Goal: Answer question/provide support

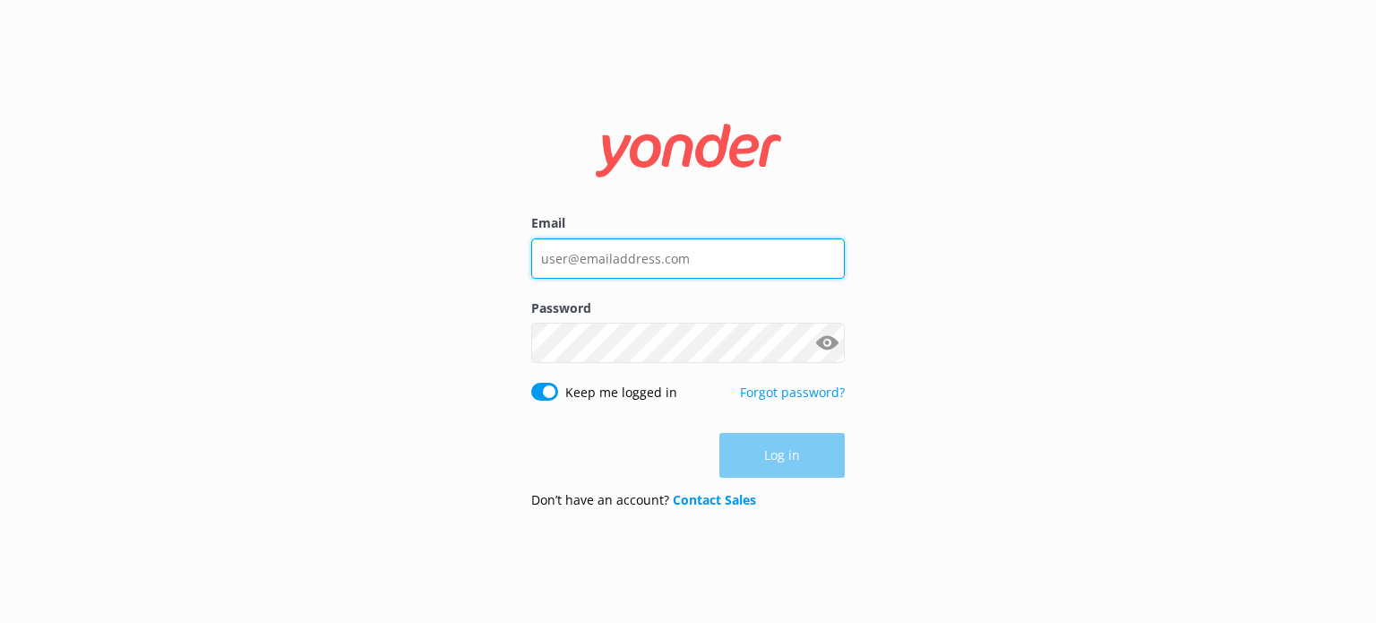
type input "[EMAIL_ADDRESS][DOMAIN_NAME]"
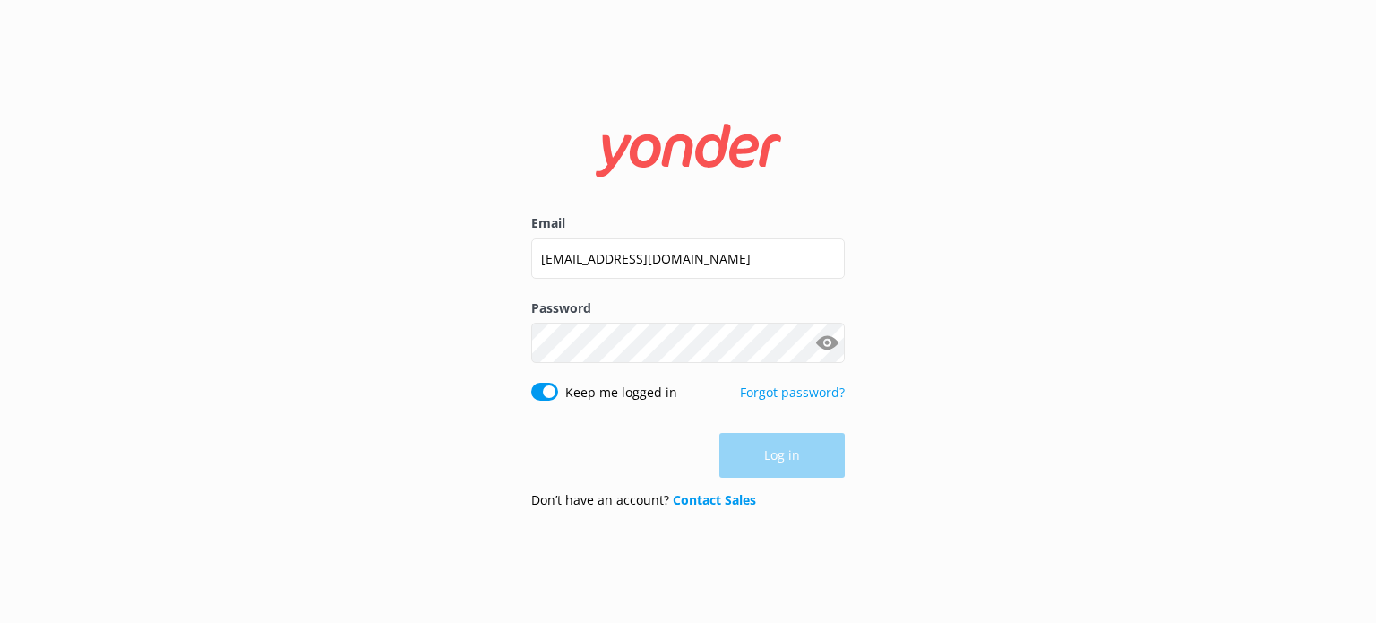
click at [818, 456] on div "Log in" at bounding box center [688, 455] width 314 height 45
click at [817, 456] on button "Log in" at bounding box center [781, 456] width 125 height 45
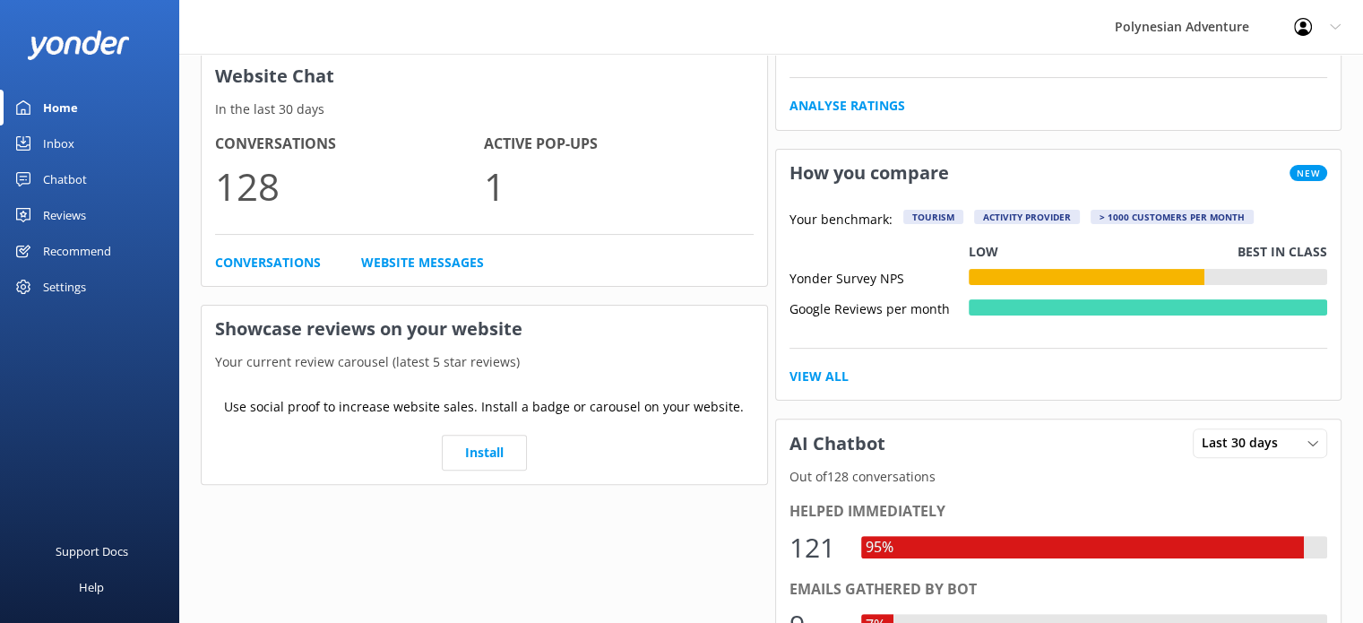
scroll to position [448, 0]
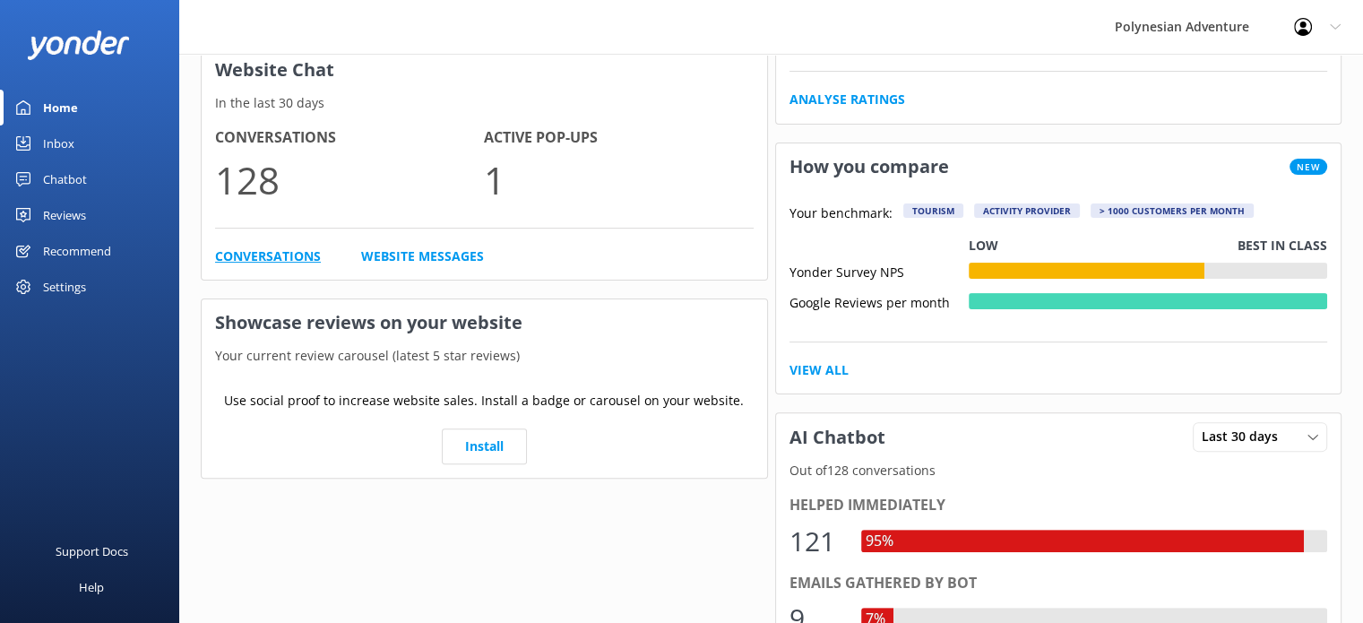
click at [285, 254] on link "Conversations" at bounding box center [268, 256] width 106 height 20
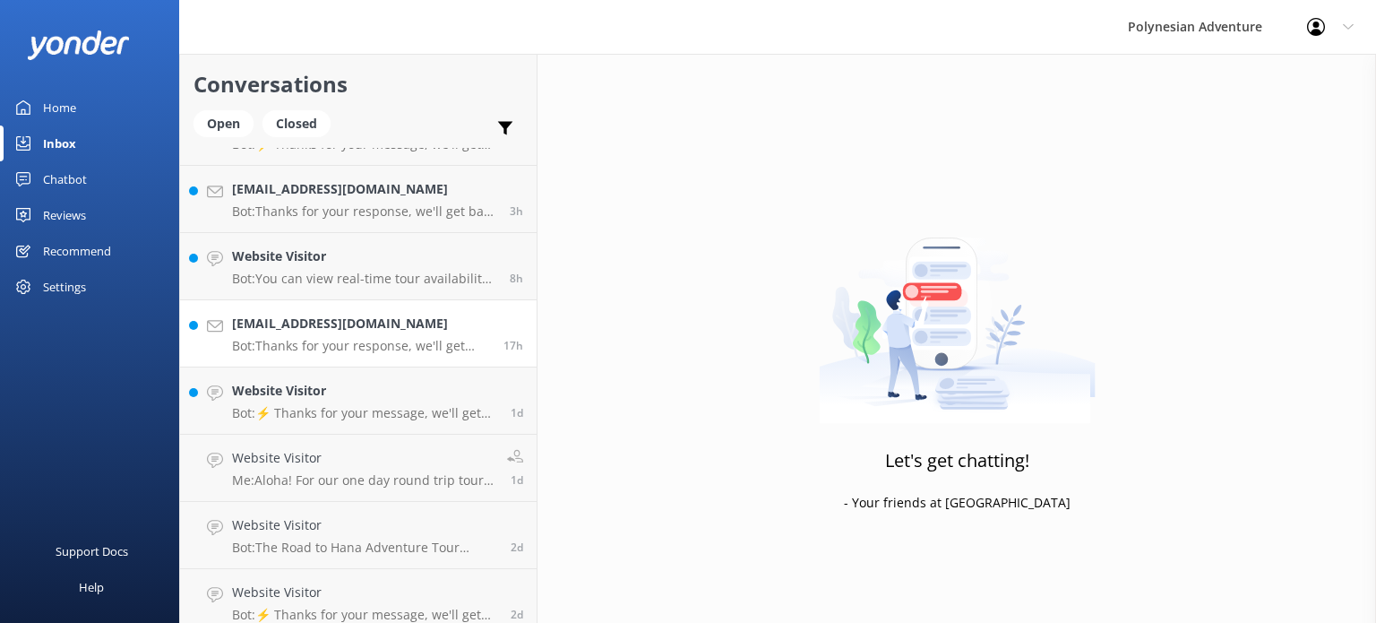
scroll to position [149, 0]
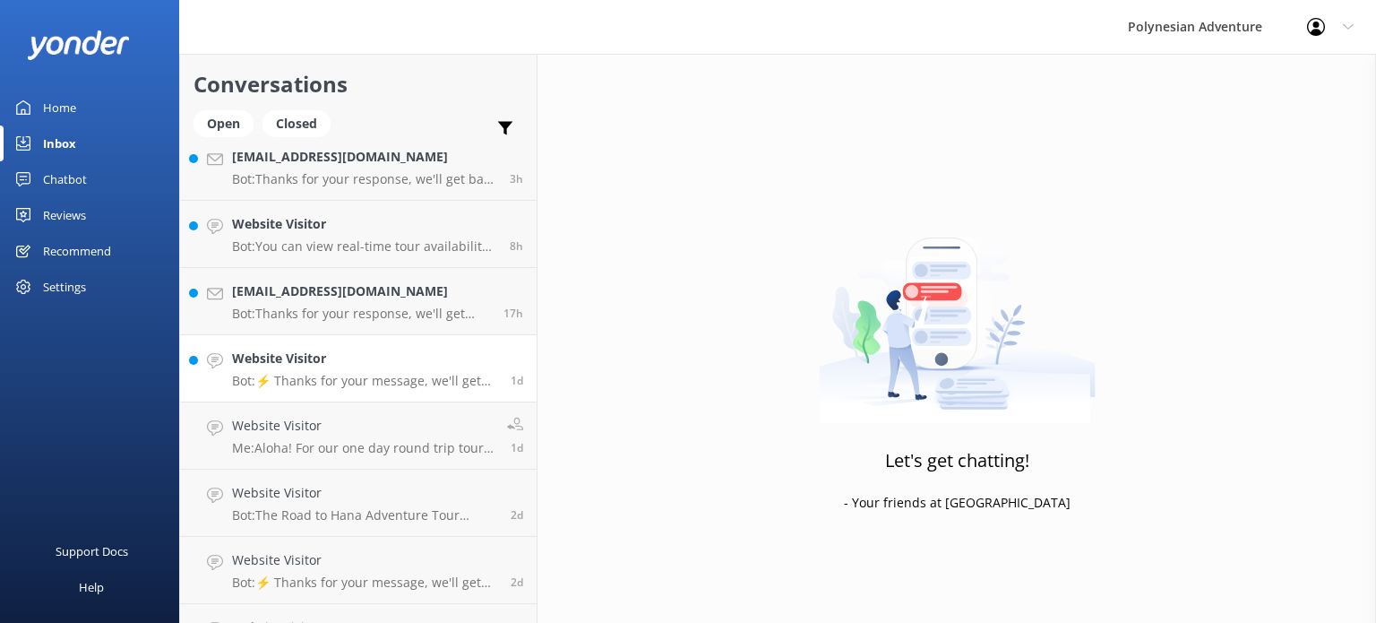
click at [399, 385] on p "Bot: ⚡ Thanks for your message, we'll get back to you as soon as we can. You're…" at bounding box center [364, 381] width 265 height 16
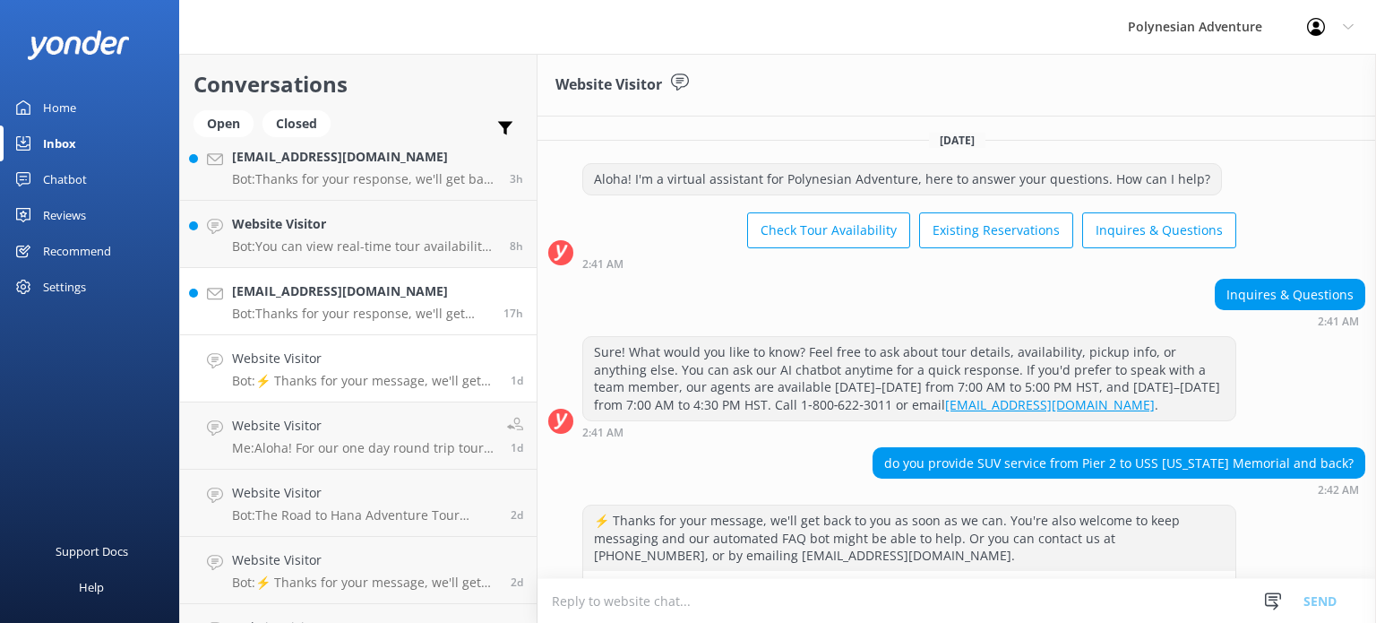
click at [347, 305] on p "Bot: Thanks for your response, we'll get back to you as soon as we can during o…" at bounding box center [361, 313] width 258 height 16
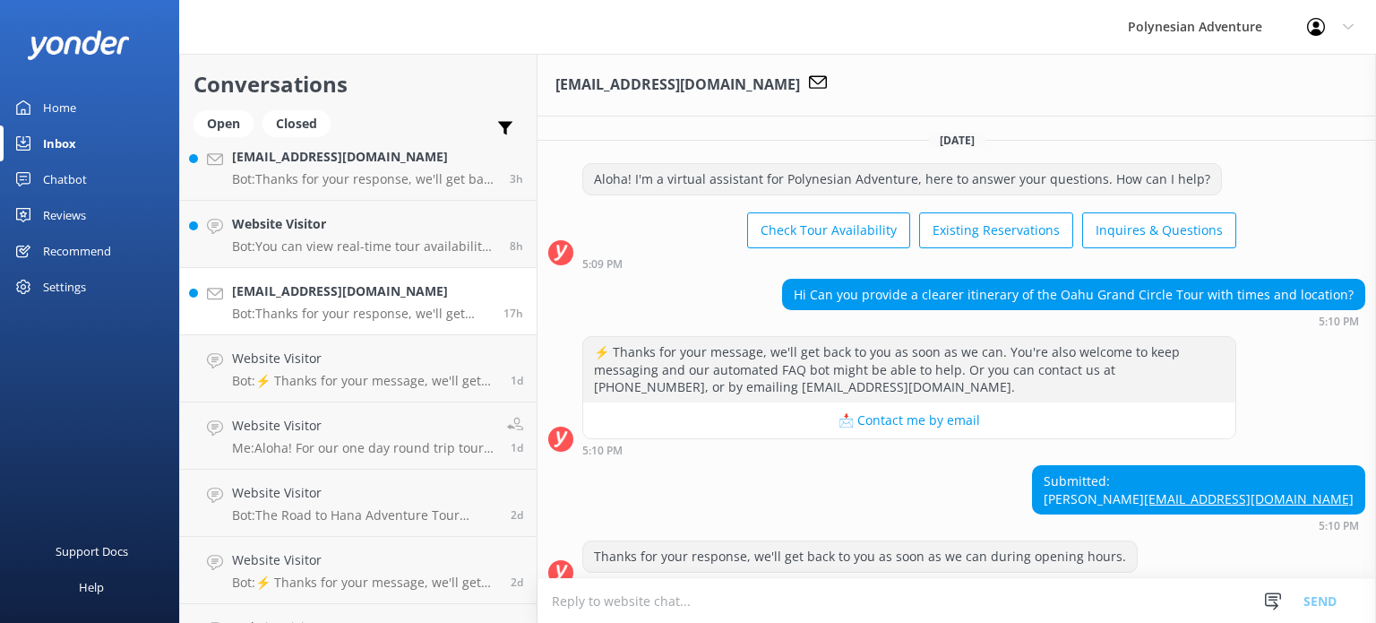
scroll to position [35, 0]
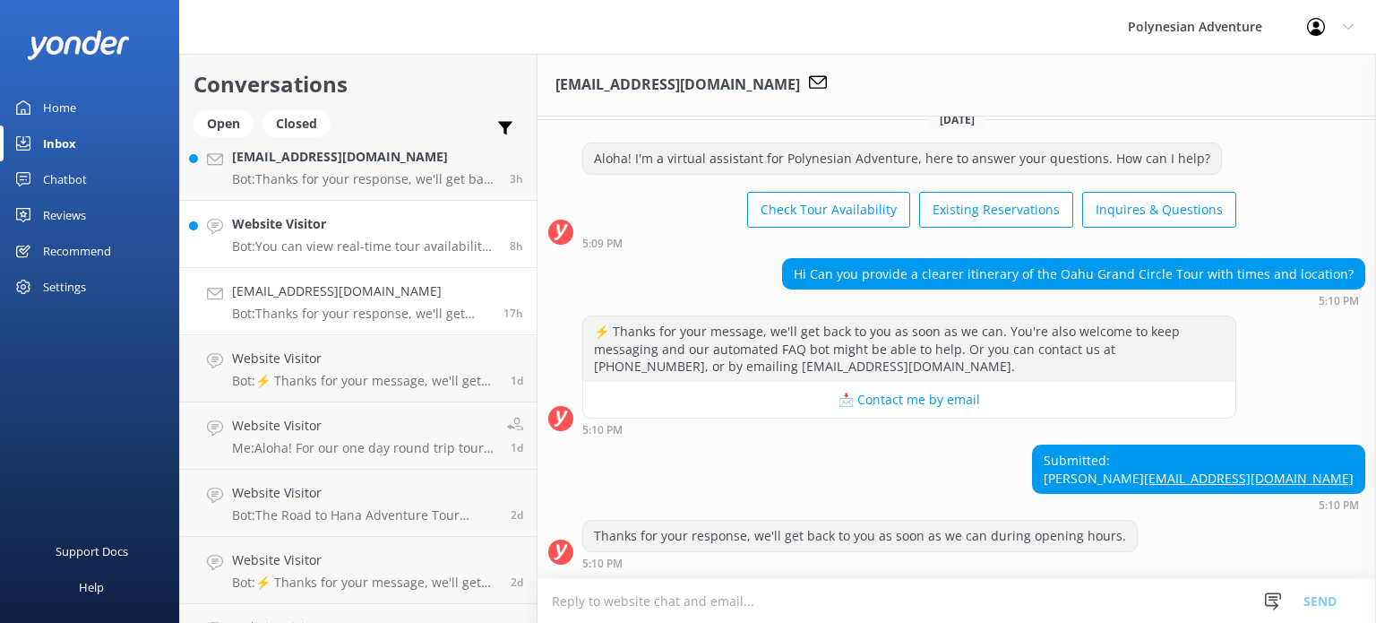
click at [325, 236] on div "Website Visitor Bot: You can view real-time tour availability and book your Pol…" at bounding box center [364, 233] width 264 height 39
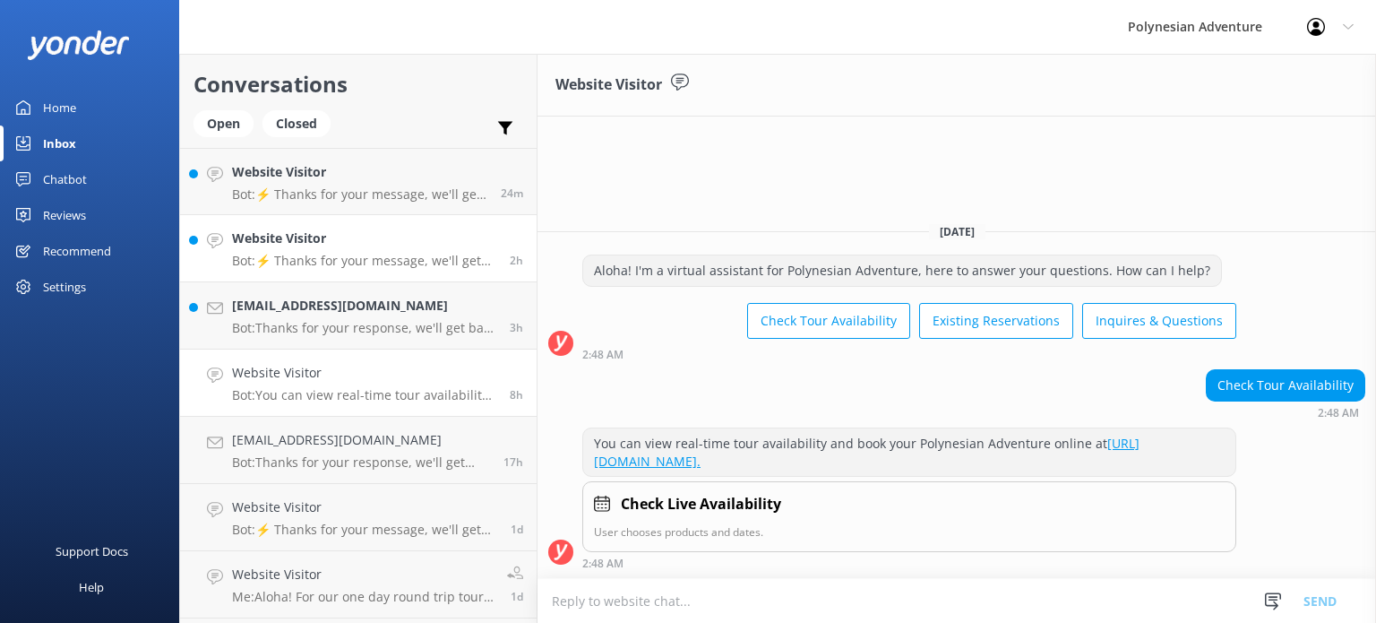
click at [419, 256] on p "Bot: ⚡ Thanks for your message, we'll get back to you as soon as we can. You're…" at bounding box center [364, 261] width 264 height 16
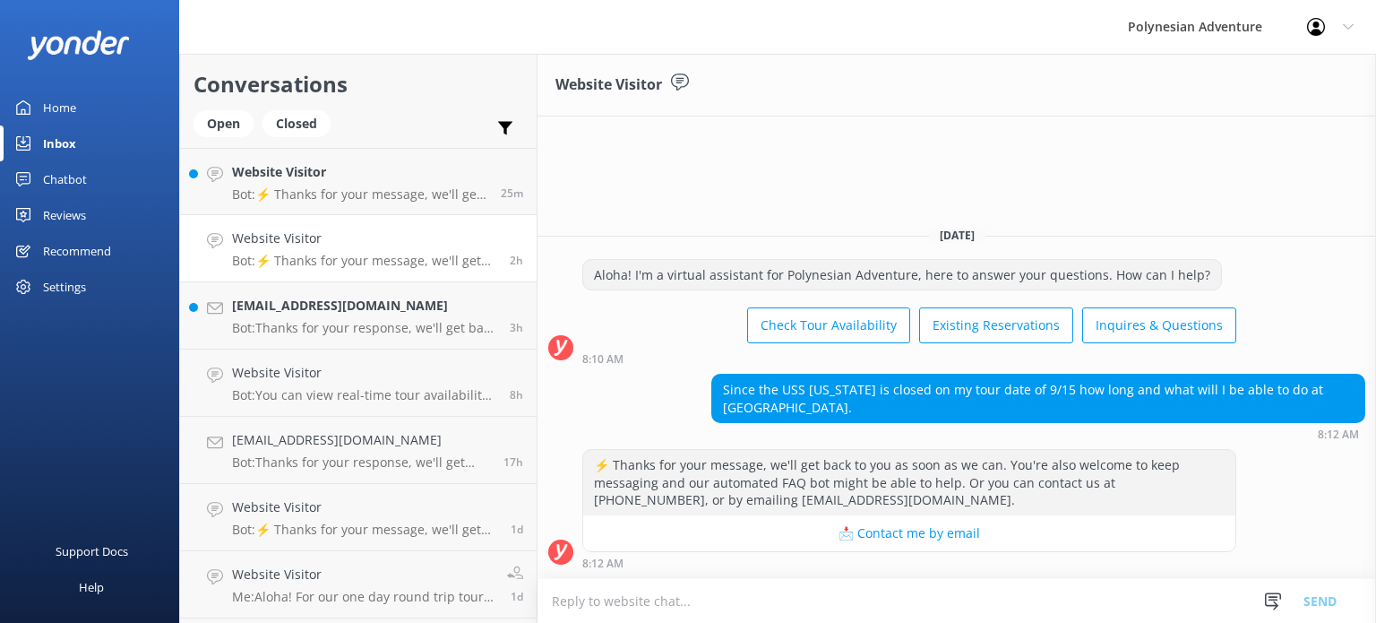
click at [891, 592] on textarea at bounding box center [956, 601] width 838 height 44
click at [927, 590] on textarea at bounding box center [956, 601] width 838 height 44
type textarea "A"
paste textarea "Full access to the [GEOGRAPHIC_DATA], including exhibits and the documentary fi…"
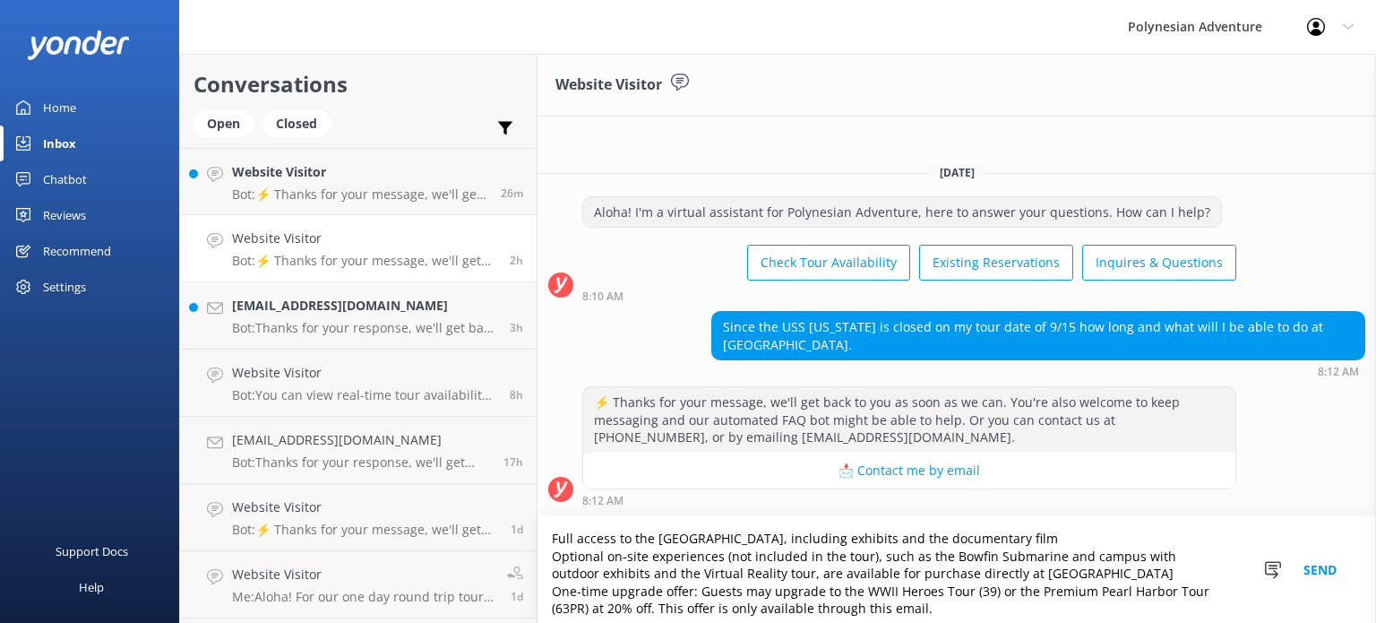
click at [549, 551] on textarea "Full access to the [GEOGRAPHIC_DATA], including exhibits and the documentary fi…" at bounding box center [956, 569] width 838 height 107
click at [978, 604] on textarea "- Full access to the [GEOGRAPHIC_DATA], including exhibits and the documentary …" at bounding box center [956, 569] width 838 height 107
click at [547, 540] on textarea "- Full access to the [GEOGRAPHIC_DATA], including exhibits and the documentary …" at bounding box center [956, 569] width 838 height 107
paste textarea "To help ensure a meaningful experience, Polynesian Adventure will provide a 30-…"
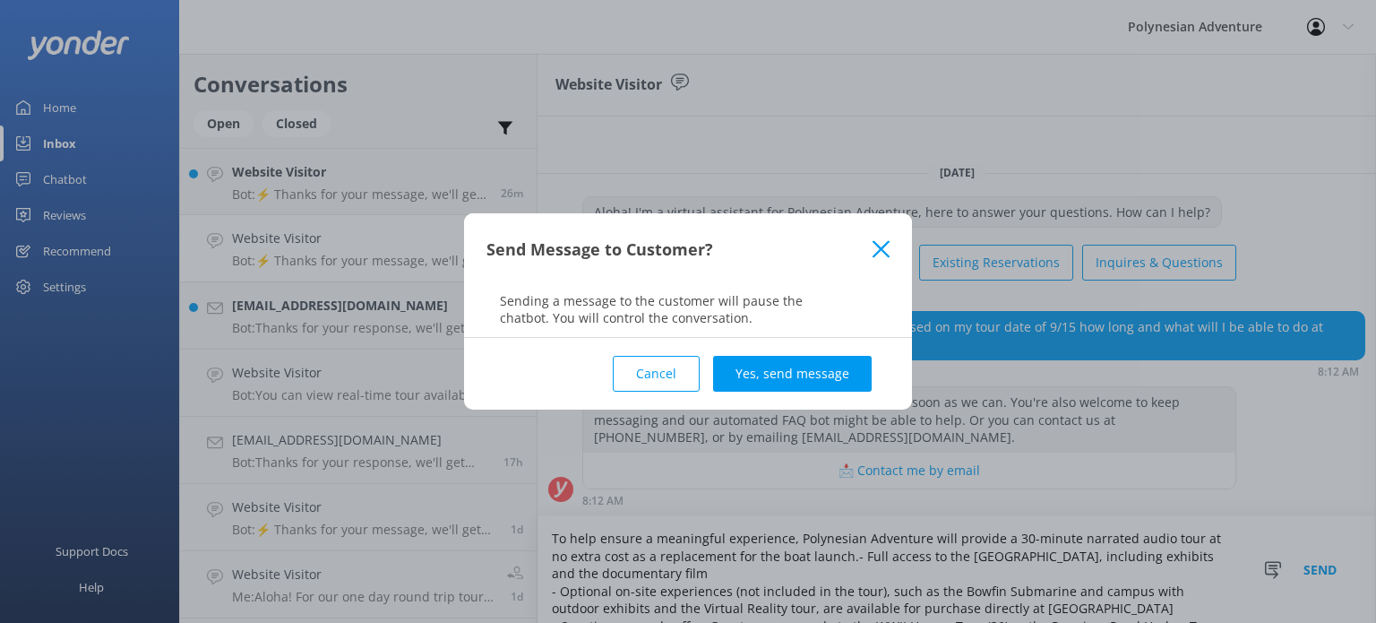
click at [657, 383] on button "Cancel" at bounding box center [656, 374] width 87 height 36
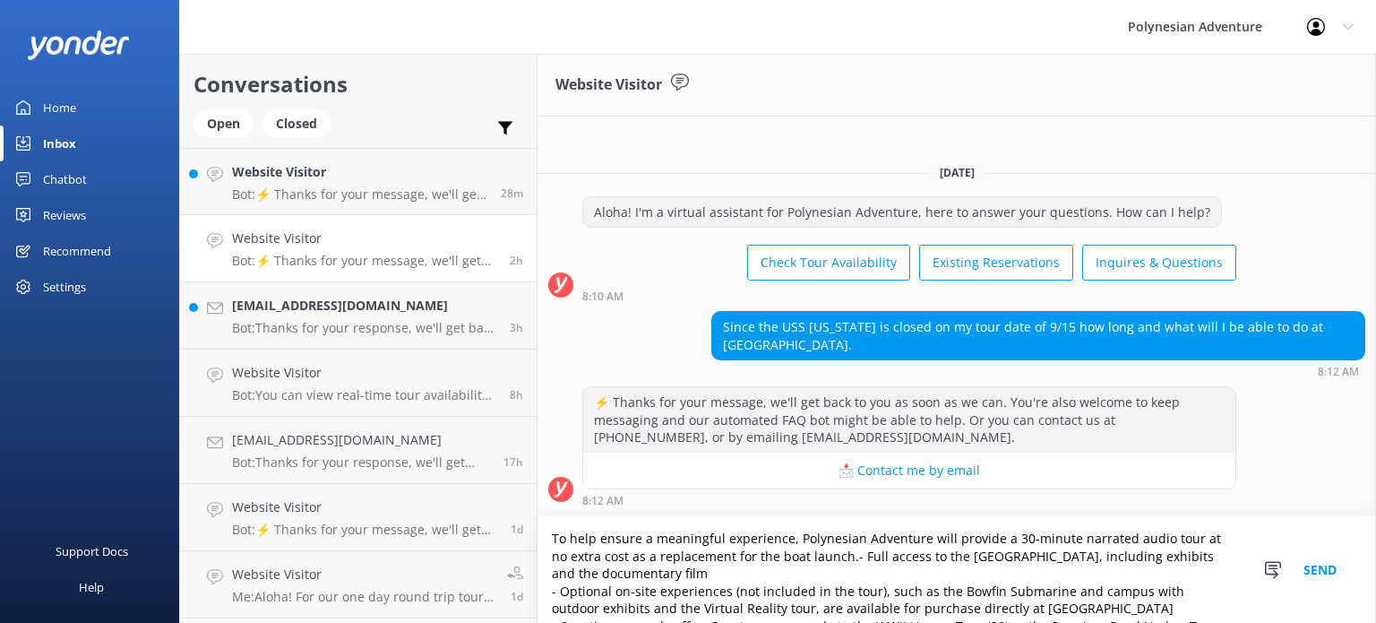
drag, startPoint x: 982, startPoint y: 601, endPoint x: 540, endPoint y: 507, distance: 451.5
click at [540, 507] on div "Website Visitor [DATE] Aloha! I'm a virtual assistant for Polynesian Adventure,…" at bounding box center [956, 338] width 838 height 569
paste textarea "Lorem! Ip dolo sitame c adipiscing elitseddoe, Temporinci Utlaboree dolo magnaa…"
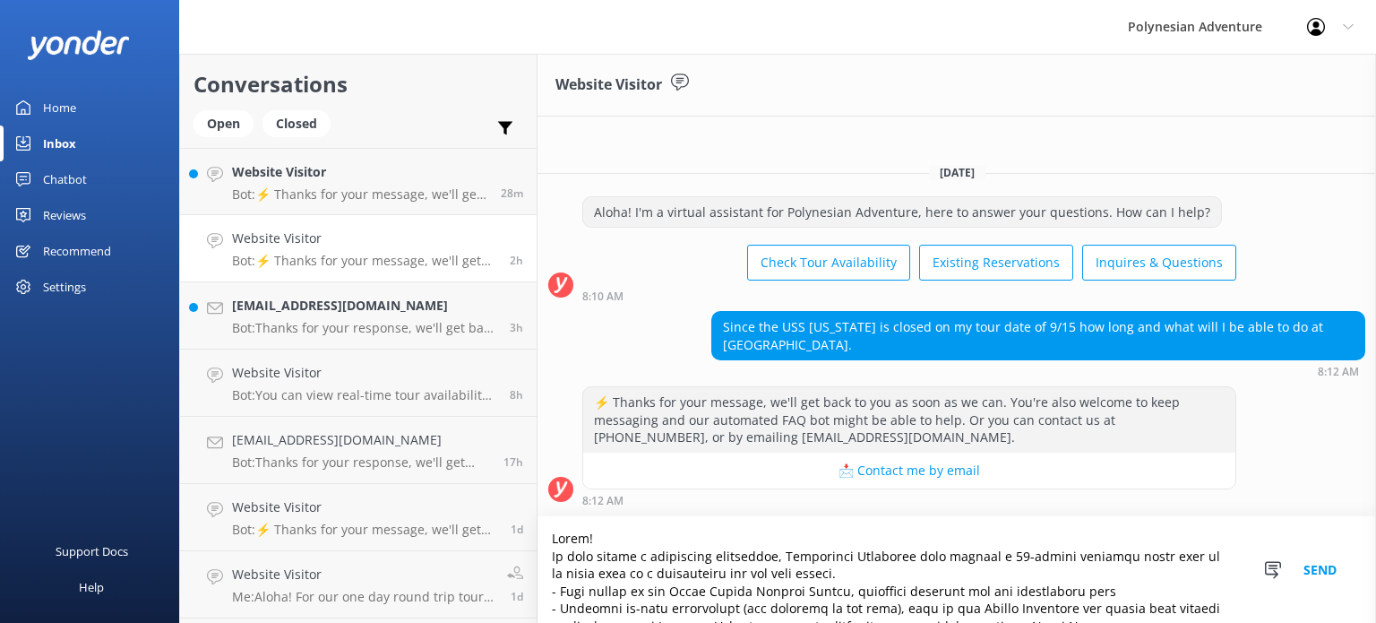
scroll to position [169, 0]
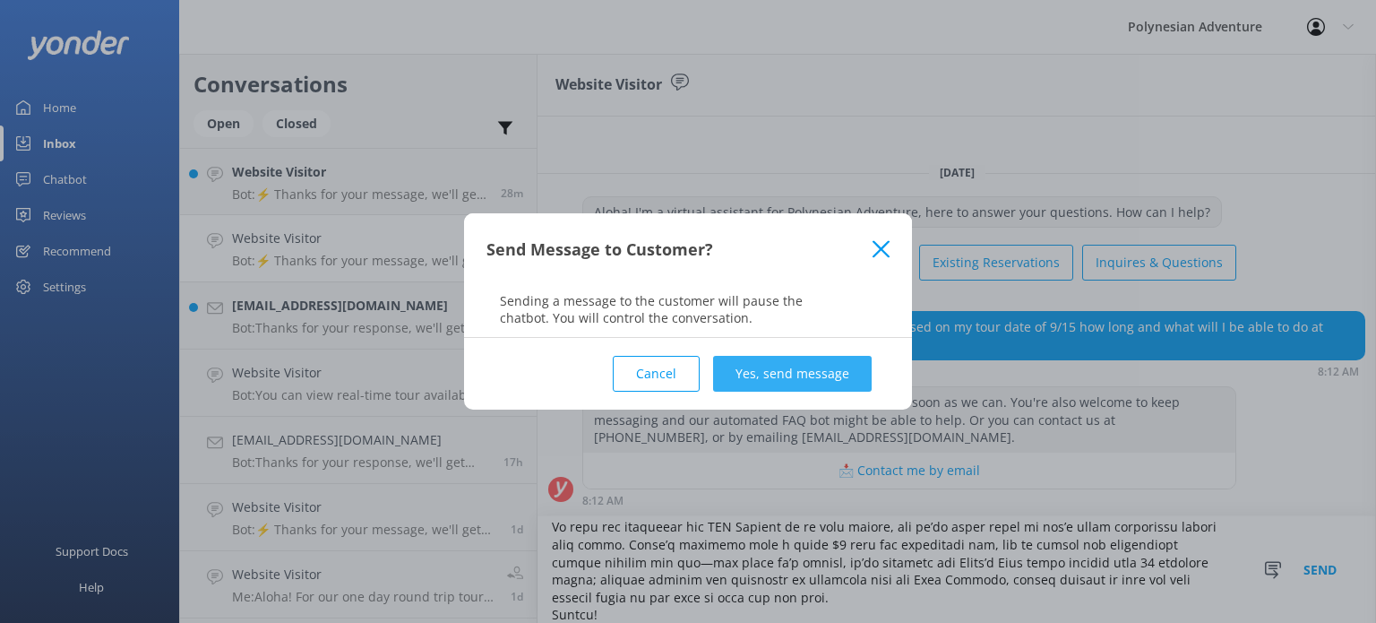
type textarea "Lorem! Ip dolo sitame c adipiscing elitseddoe, Temporinci Utlaboree dolo magnaa…"
click at [825, 374] on button "Yes, send message" at bounding box center [792, 374] width 159 height 36
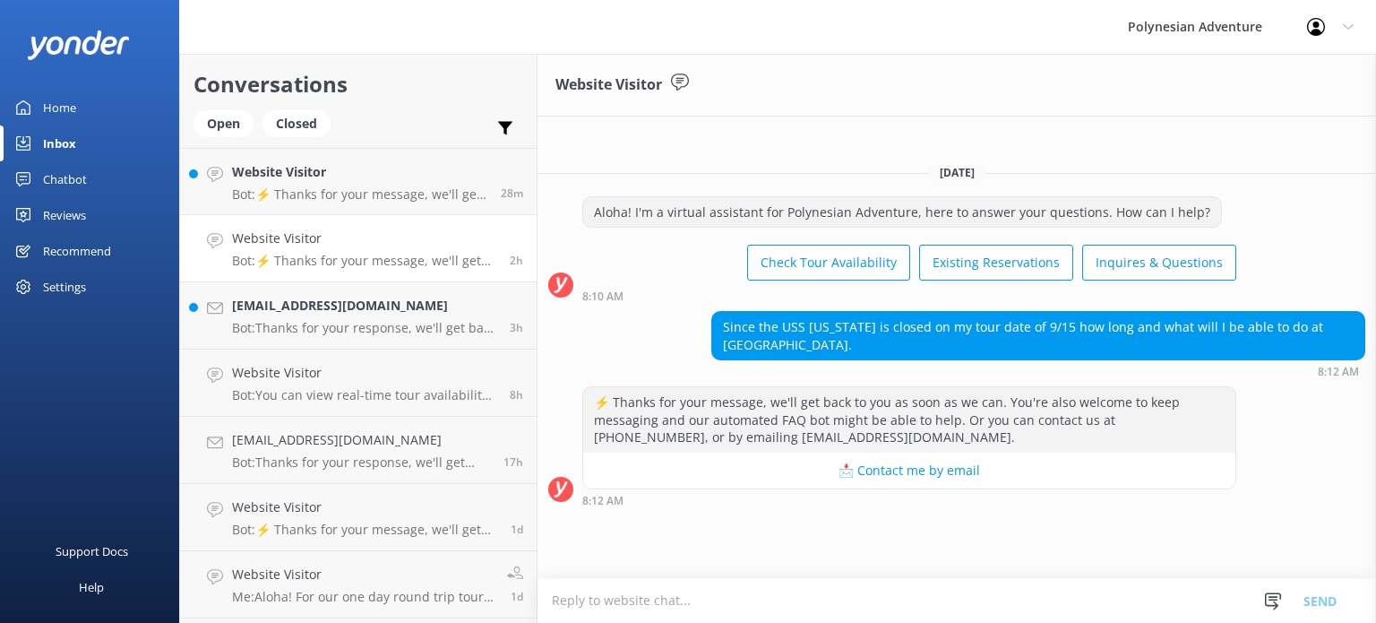
scroll to position [0, 0]
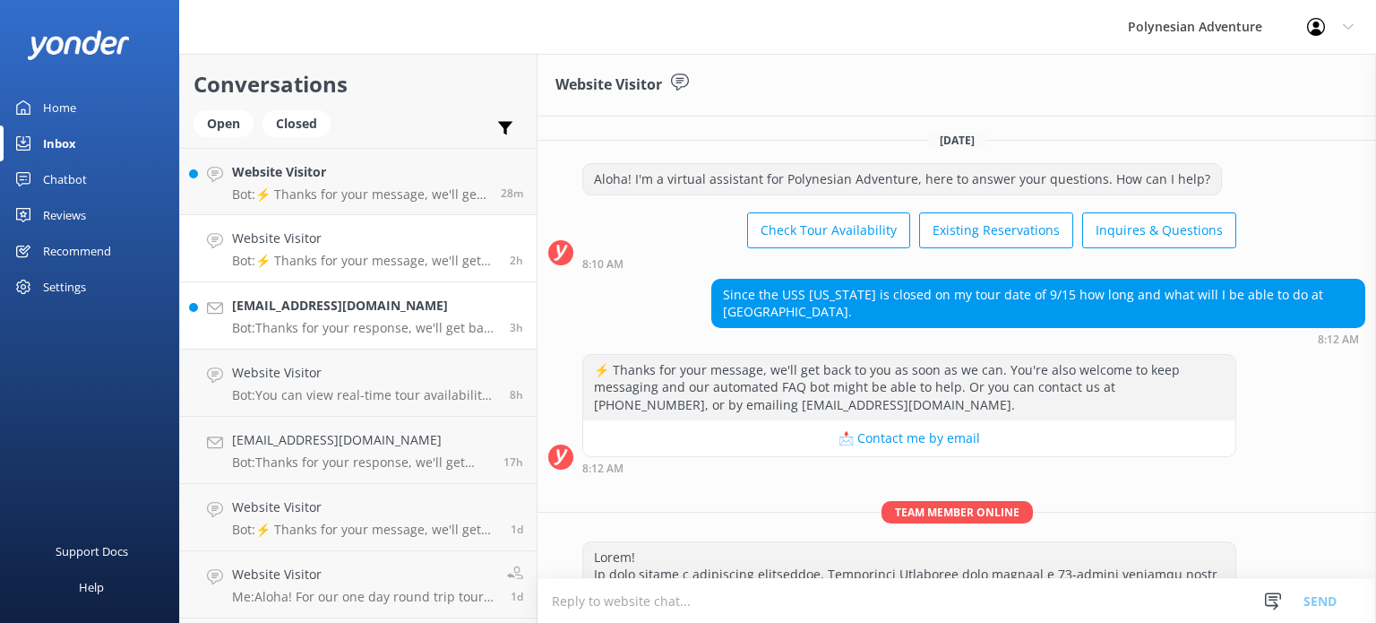
click at [375, 314] on h4 "[EMAIL_ADDRESS][DOMAIN_NAME]" at bounding box center [364, 306] width 264 height 20
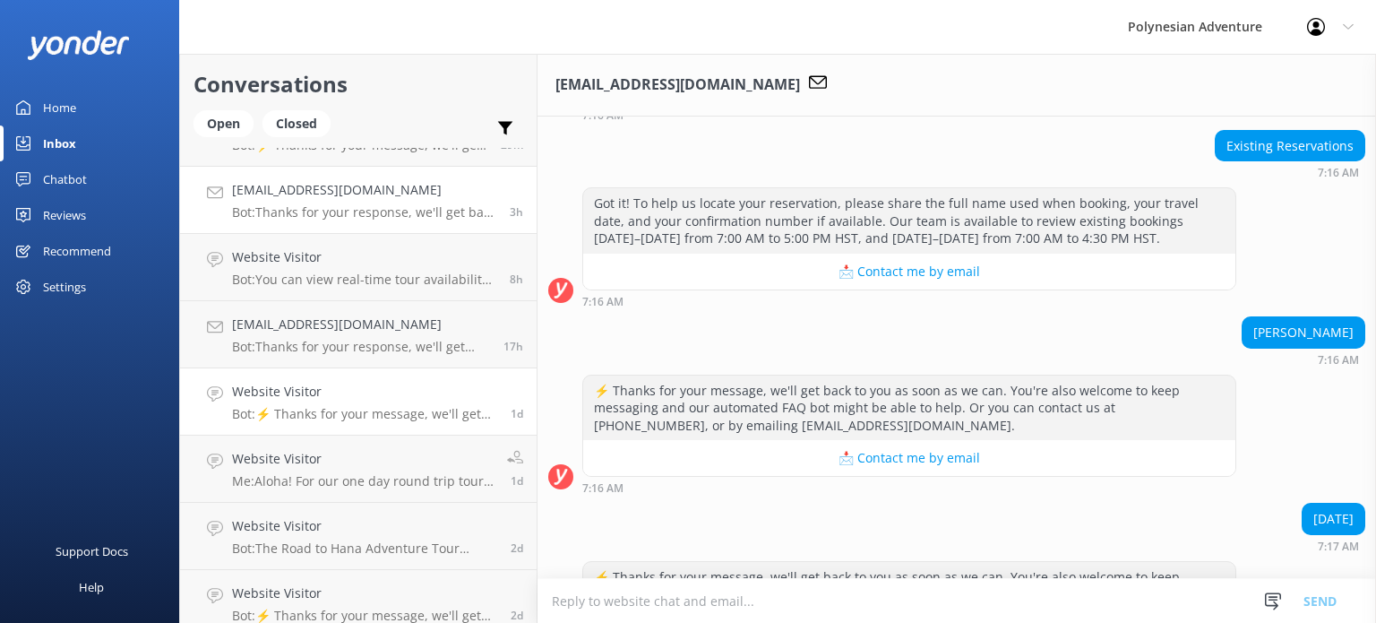
scroll to position [149, 0]
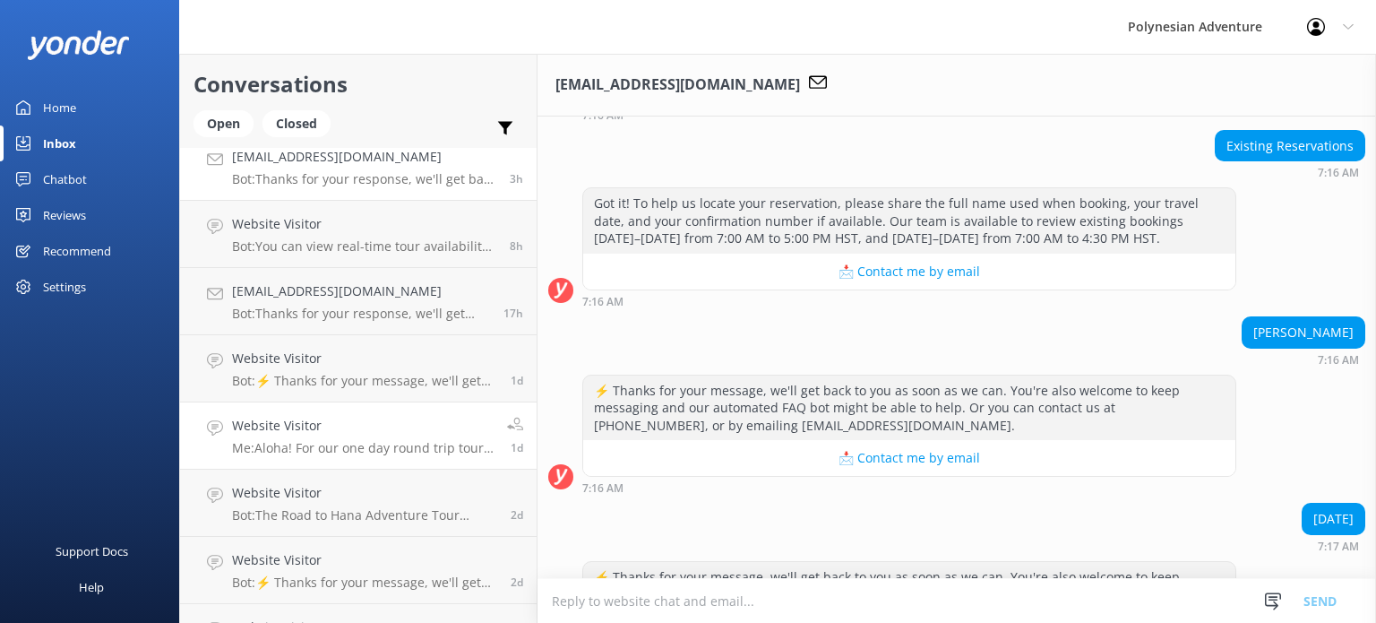
click at [337, 429] on h4 "Website Visitor" at bounding box center [363, 426] width 262 height 20
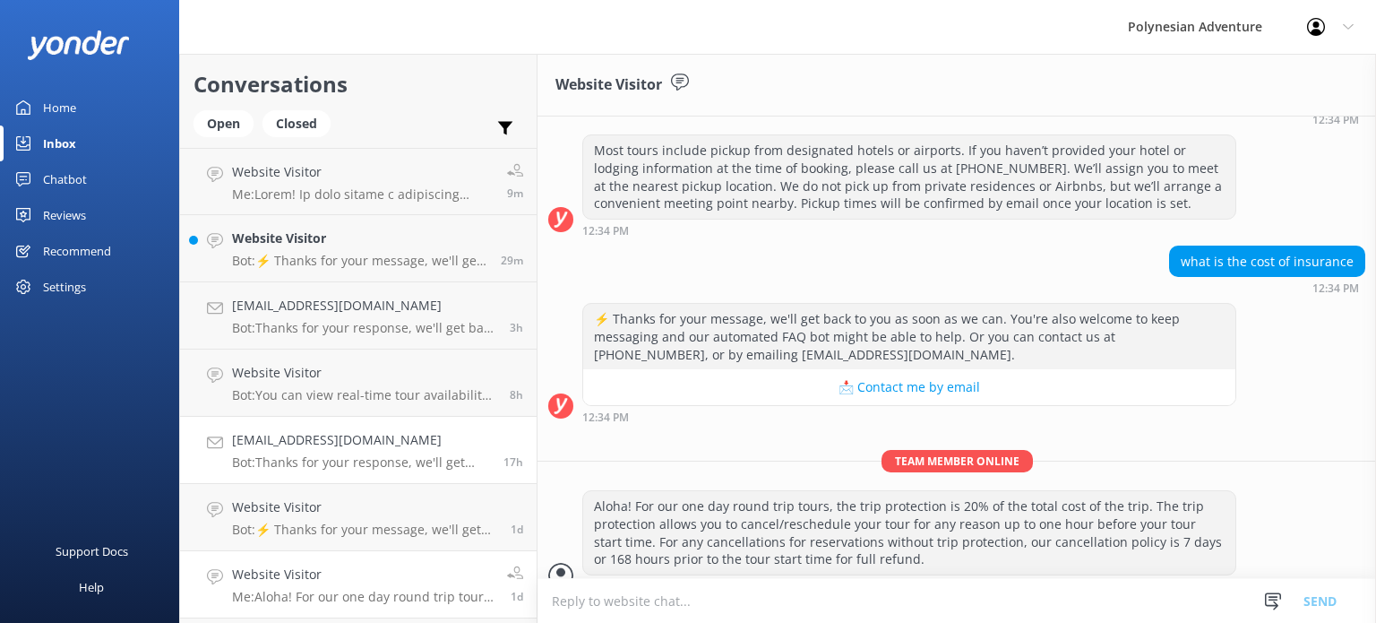
click at [360, 462] on p "Bot: Thanks for your response, we'll get back to you as soon as we can during o…" at bounding box center [361, 462] width 258 height 16
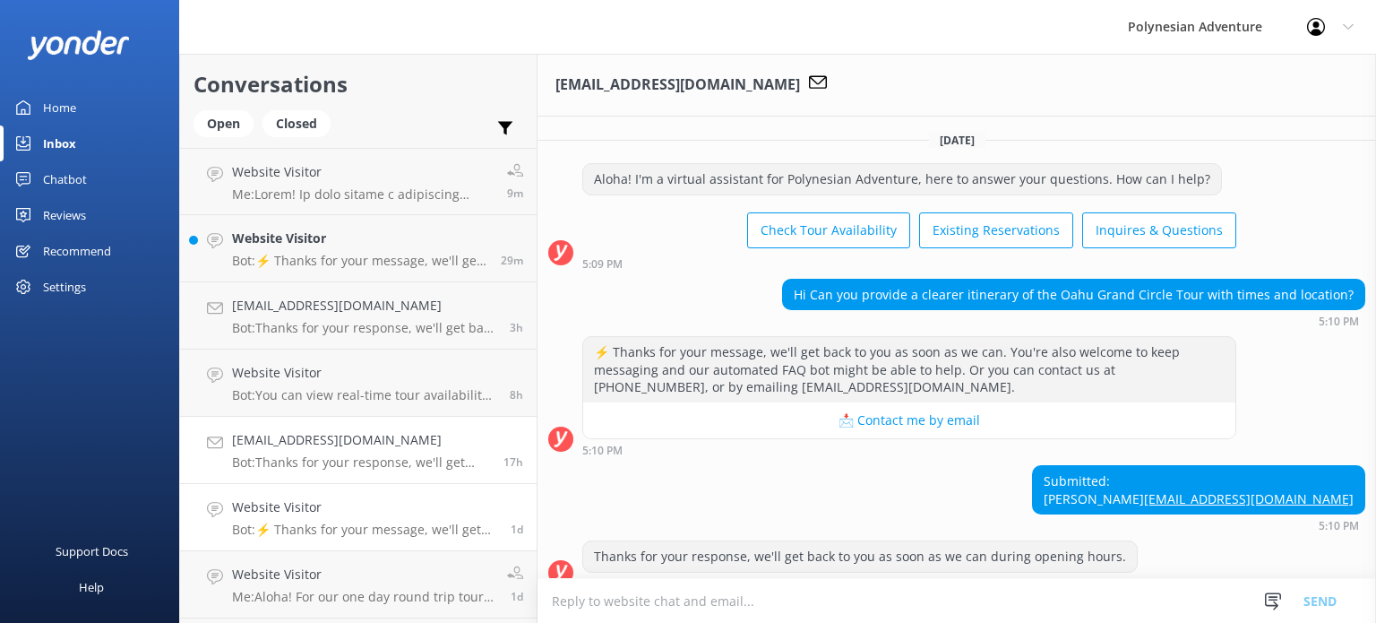
scroll to position [35, 0]
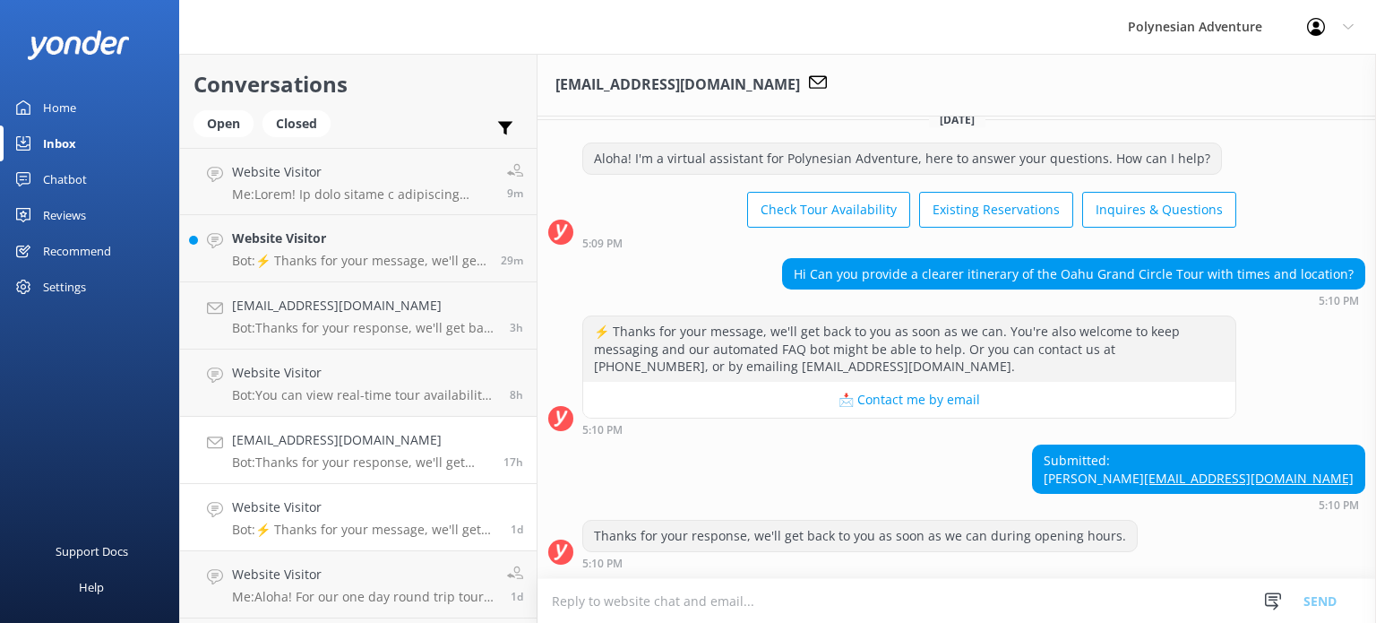
click at [384, 520] on div "Website Visitor Bot: ⚡ Thanks for your message, we'll get back to you as soon a…" at bounding box center [364, 516] width 265 height 39
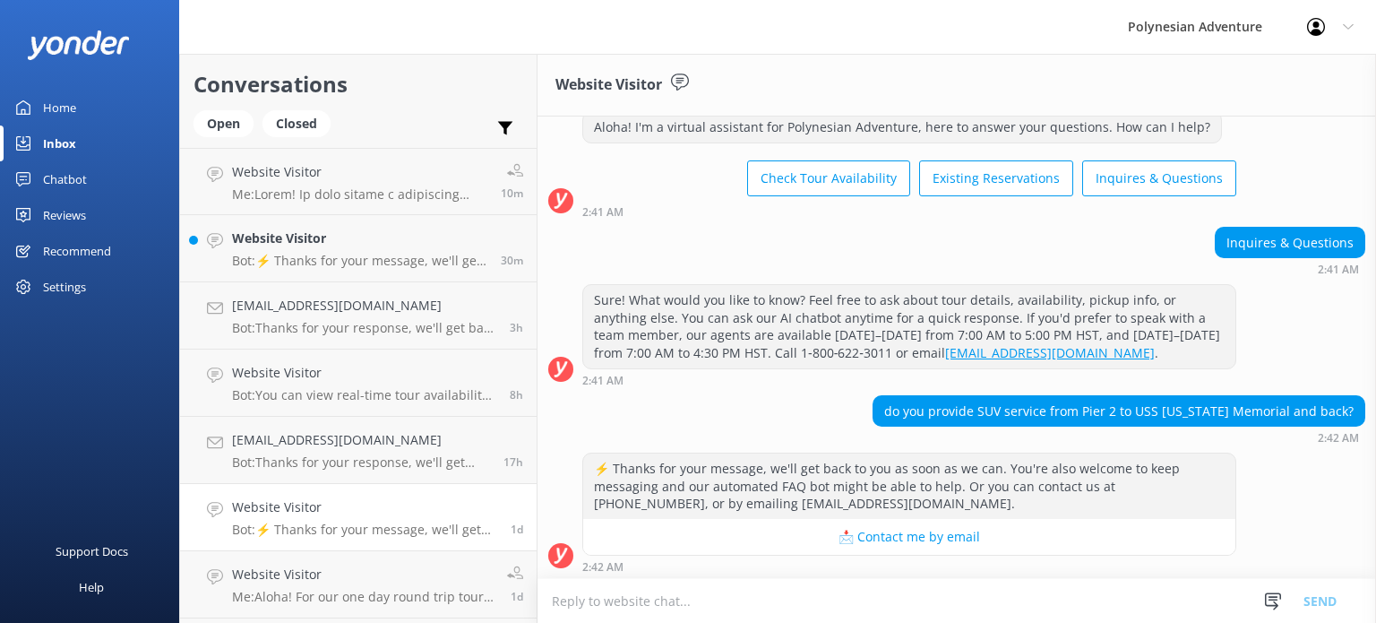
scroll to position [53, 0]
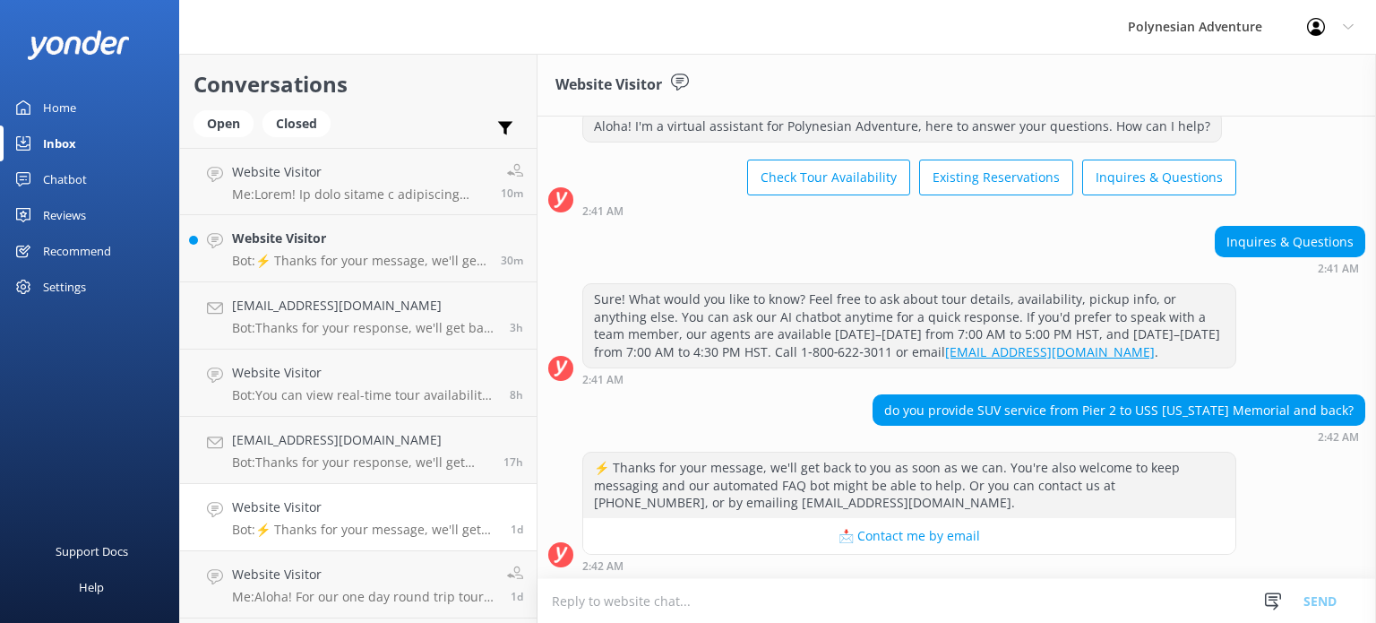
click at [955, 606] on textarea at bounding box center [956, 601] width 838 height 44
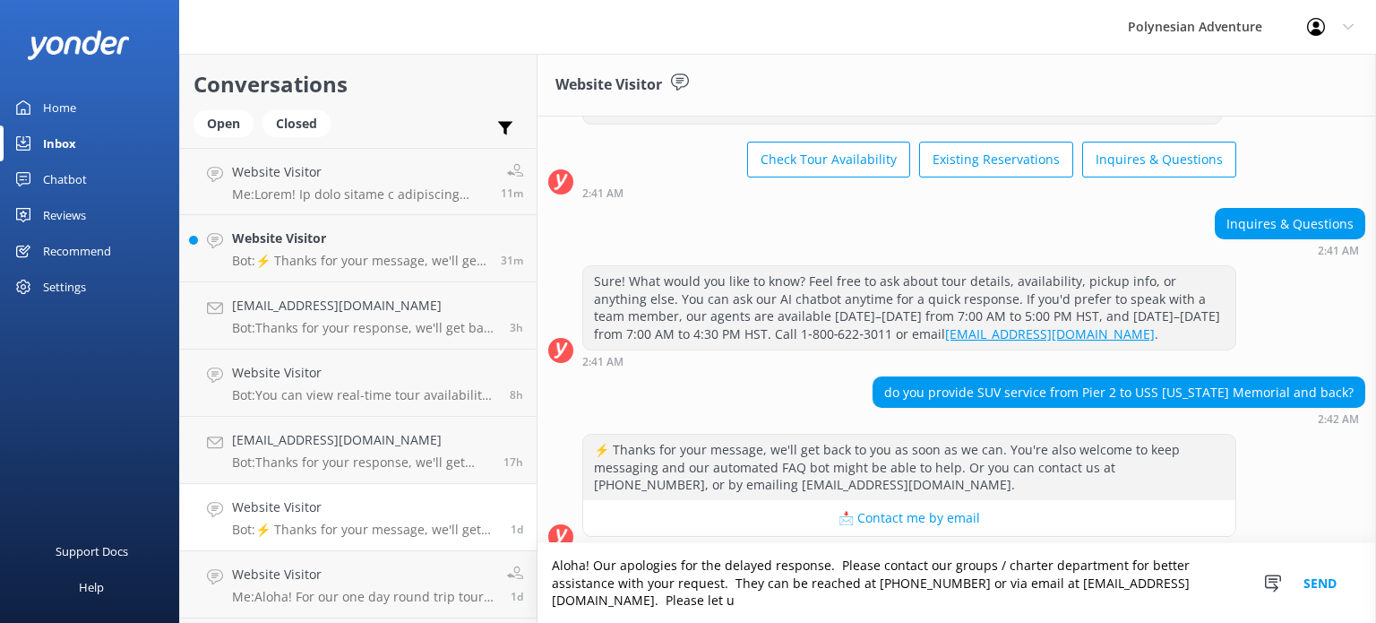
scroll to position [89, 0]
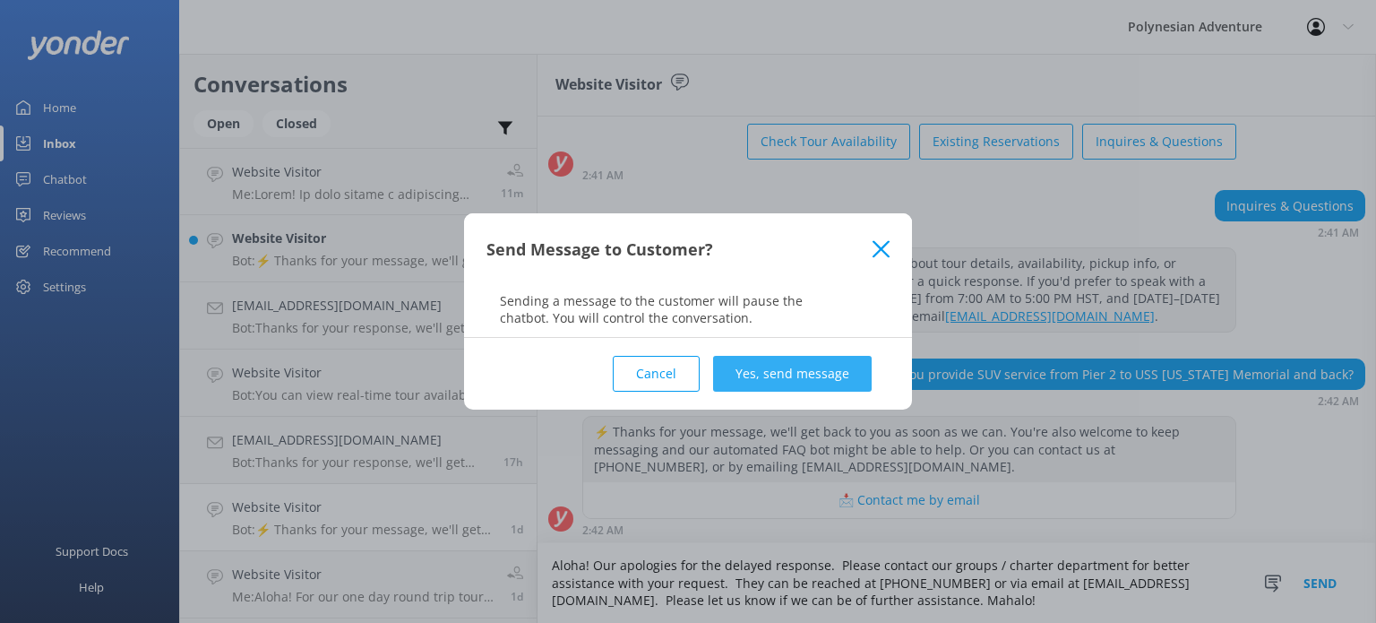
type textarea "Aloha! Our apologies for the delayed response. Please contact our groups / char…"
click at [841, 365] on button "Yes, send message" at bounding box center [792, 374] width 159 height 36
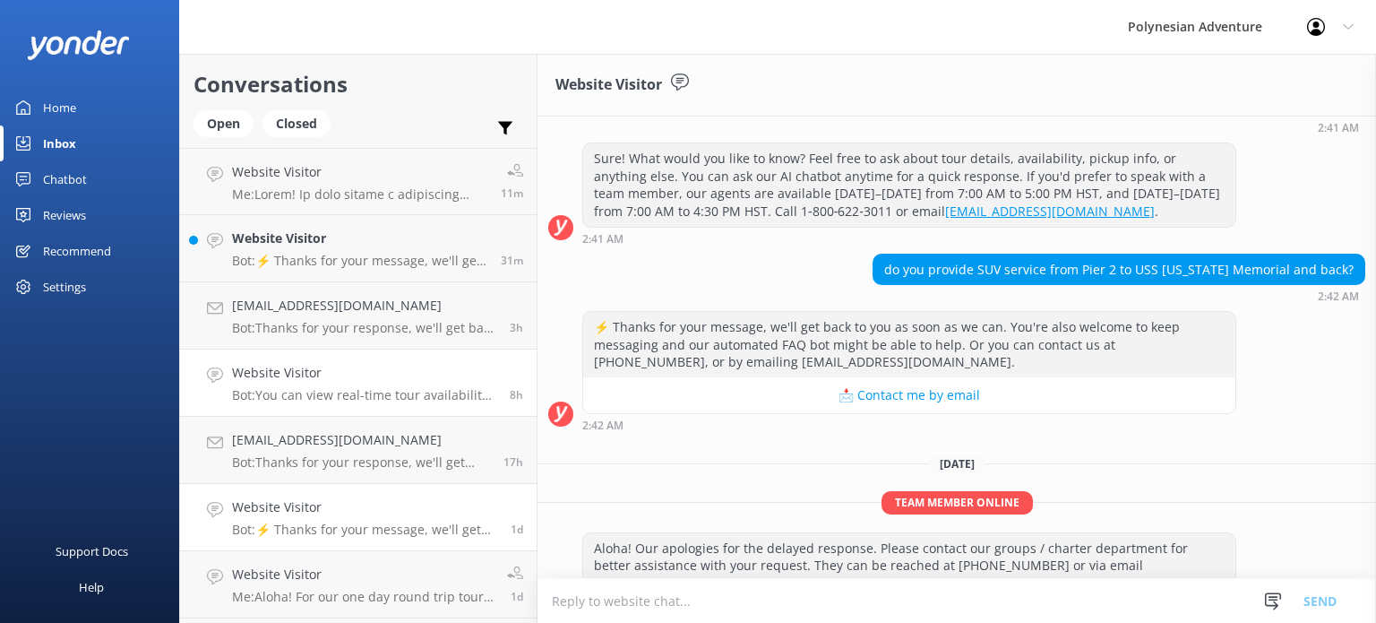
scroll to position [236, 0]
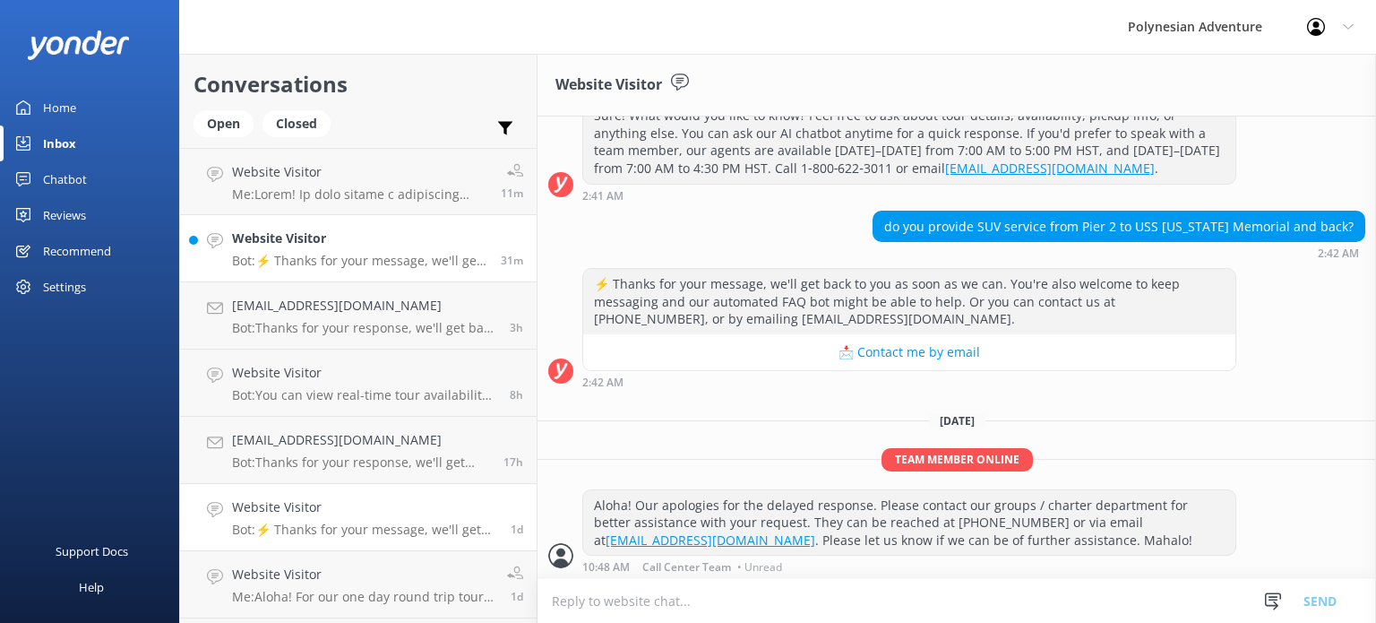
click at [302, 257] on p "Bot: ⚡ Thanks for your message, we'll get back to you as soon as we can. You're…" at bounding box center [359, 261] width 255 height 16
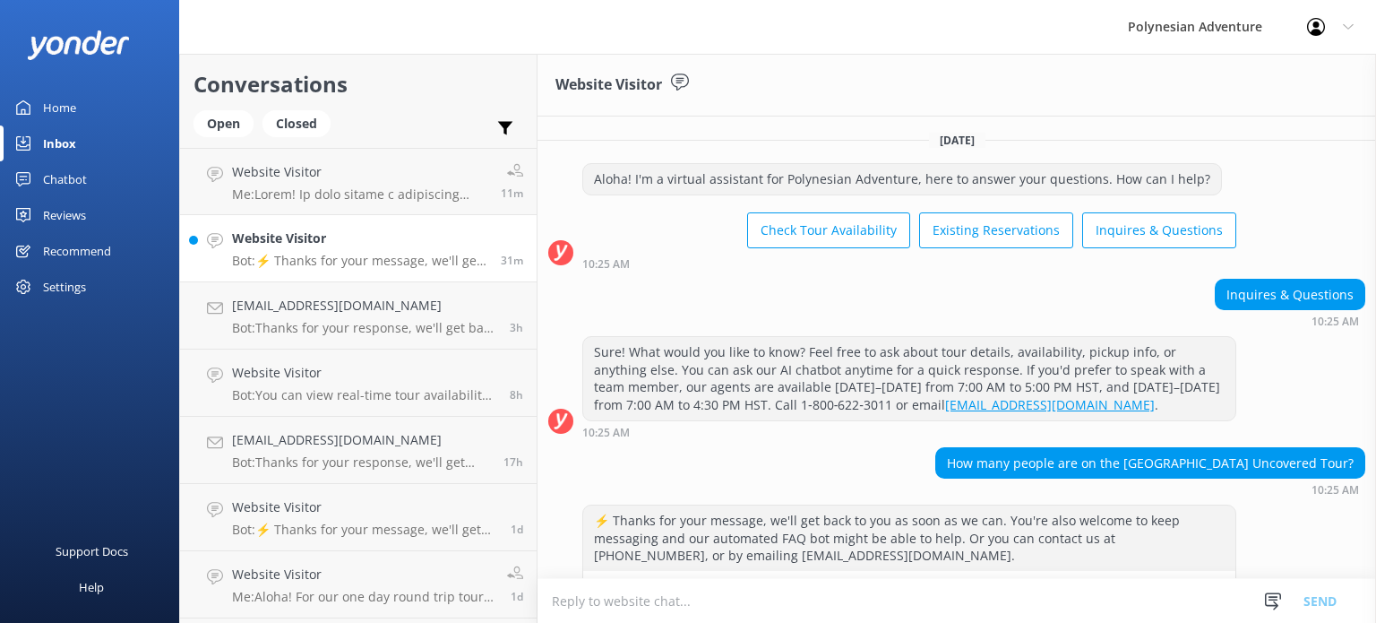
scroll to position [53, 0]
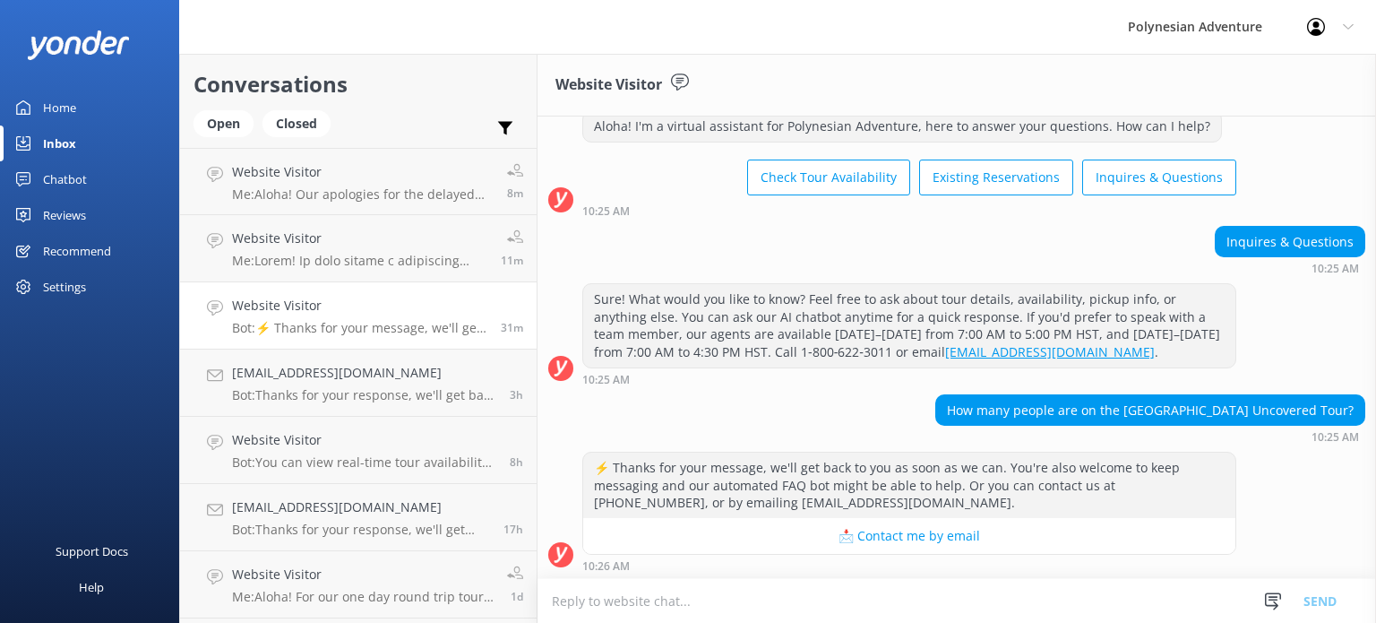
click at [1098, 601] on textarea at bounding box center [956, 601] width 838 height 44
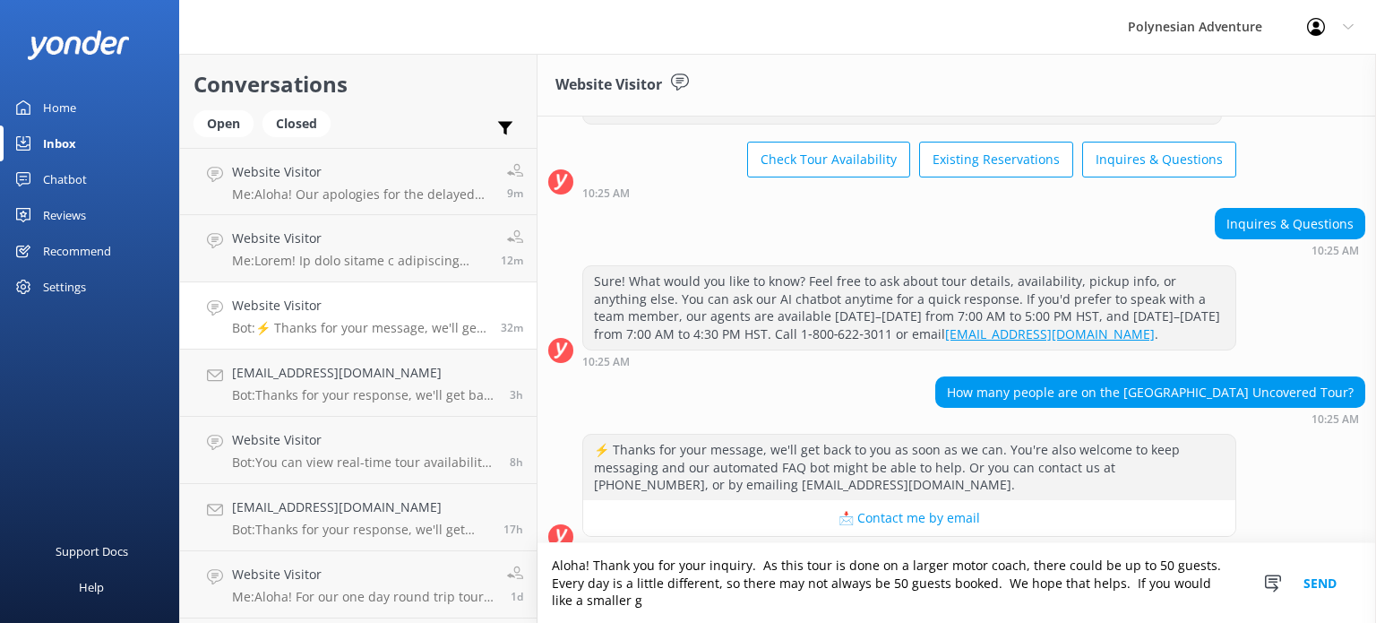
scroll to position [89, 0]
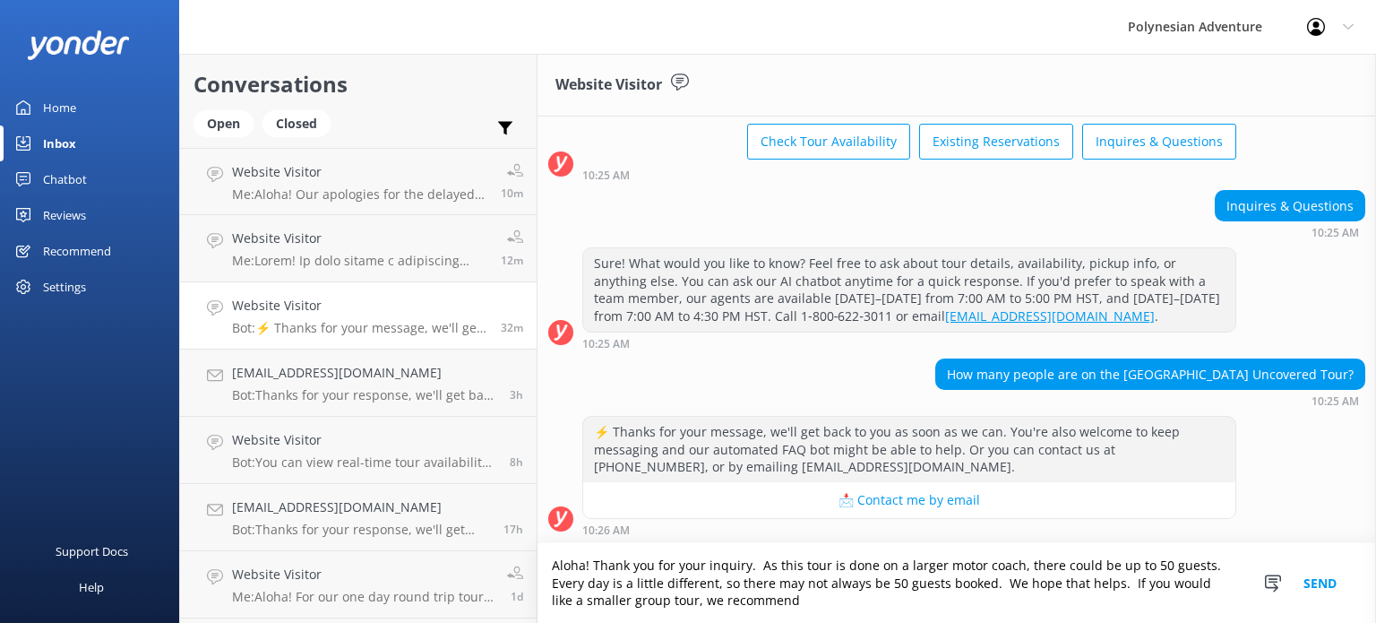
click at [849, 612] on textarea "Aloha! Thank you for your inquiry. As this tour is done on a larger motor coach…" at bounding box center [956, 583] width 838 height 80
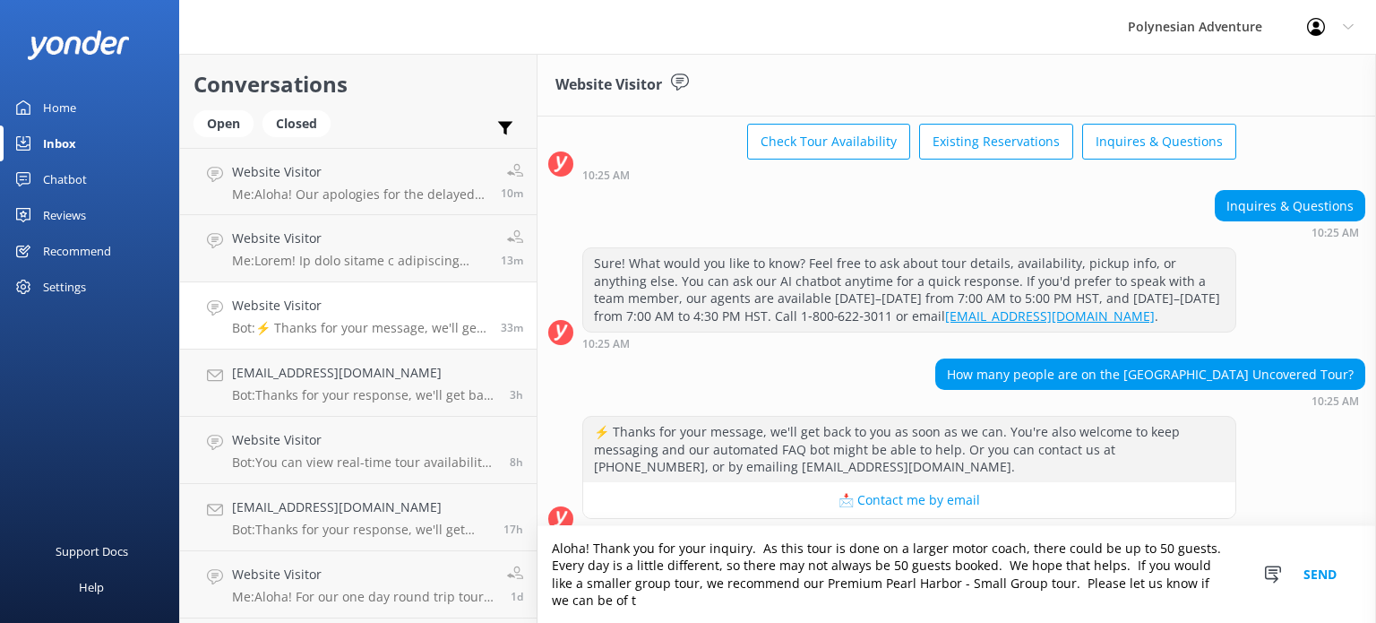
scroll to position [106, 0]
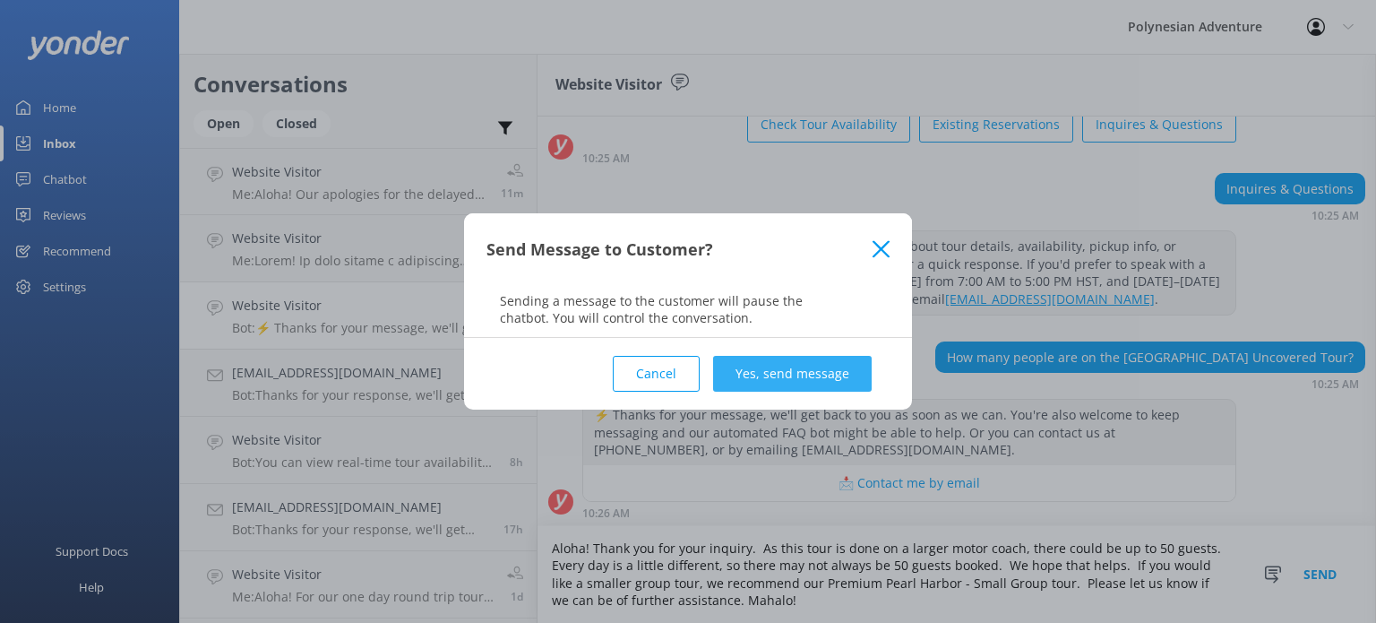
type textarea "Aloha! Thank you for your inquiry. As this tour is done on a larger motor coach…"
click at [792, 375] on button "Yes, send message" at bounding box center [792, 374] width 159 height 36
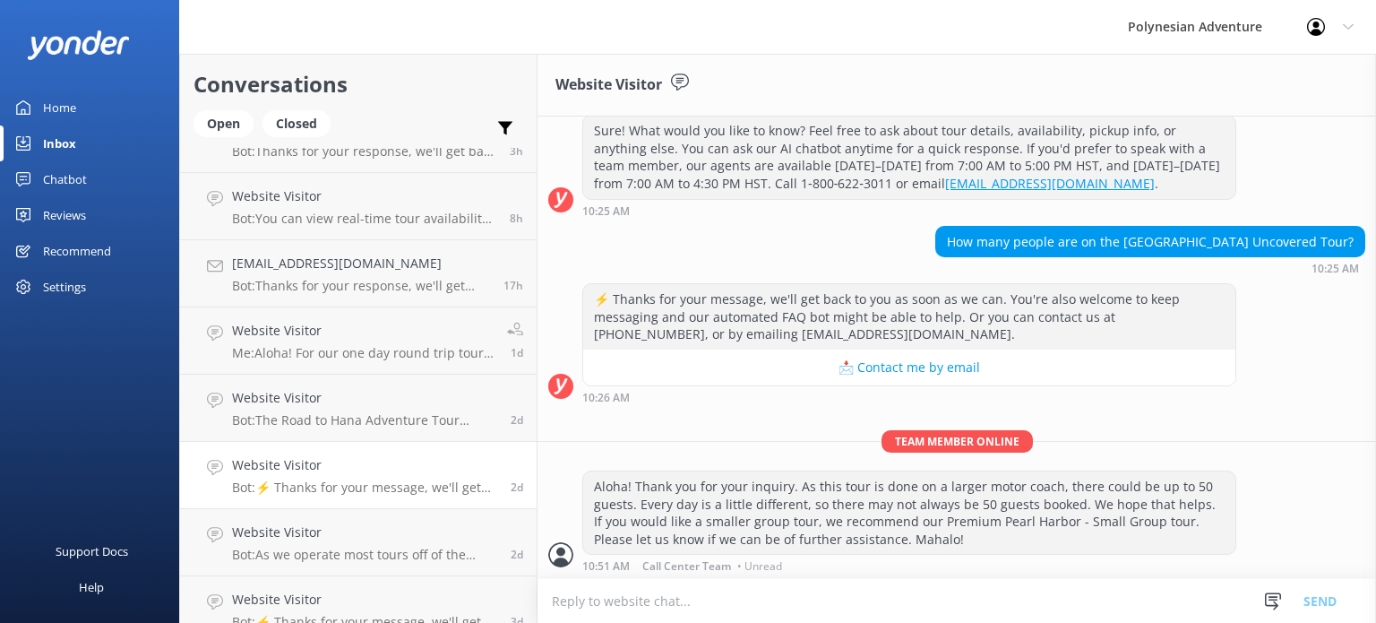
scroll to position [298, 0]
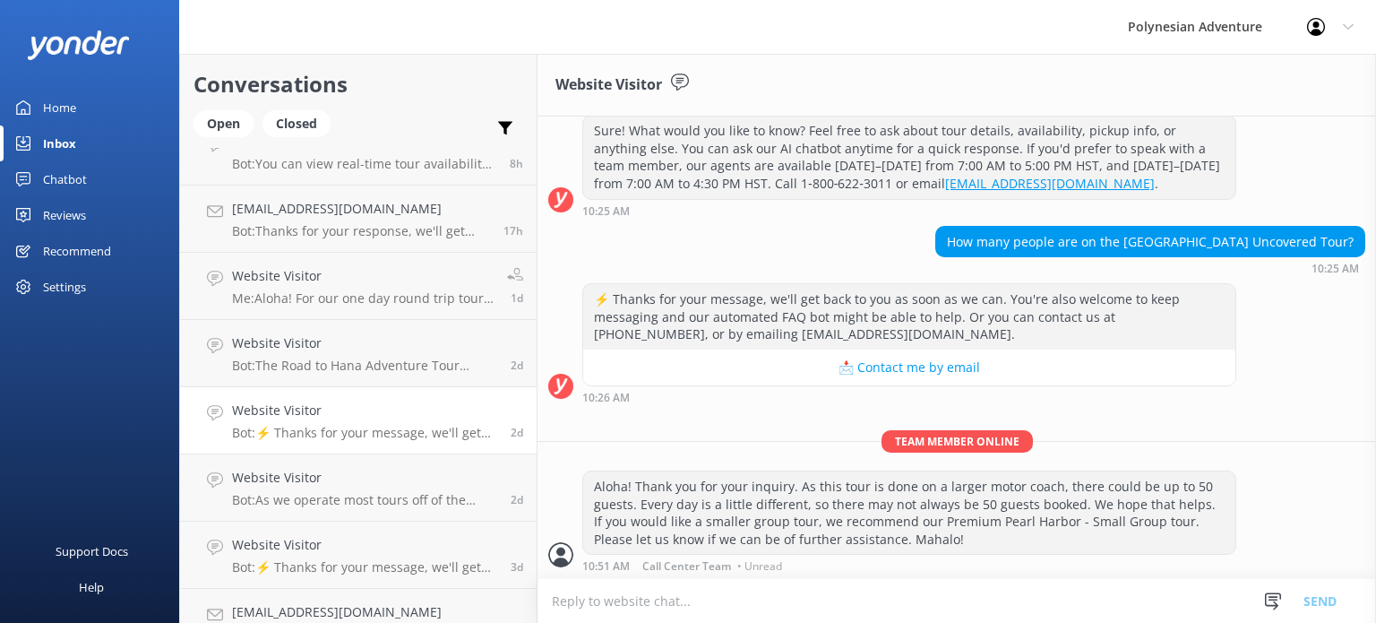
click at [330, 434] on p "Bot: ⚡ Thanks for your message, we'll get back to you as soon as we can. You're…" at bounding box center [364, 433] width 265 height 16
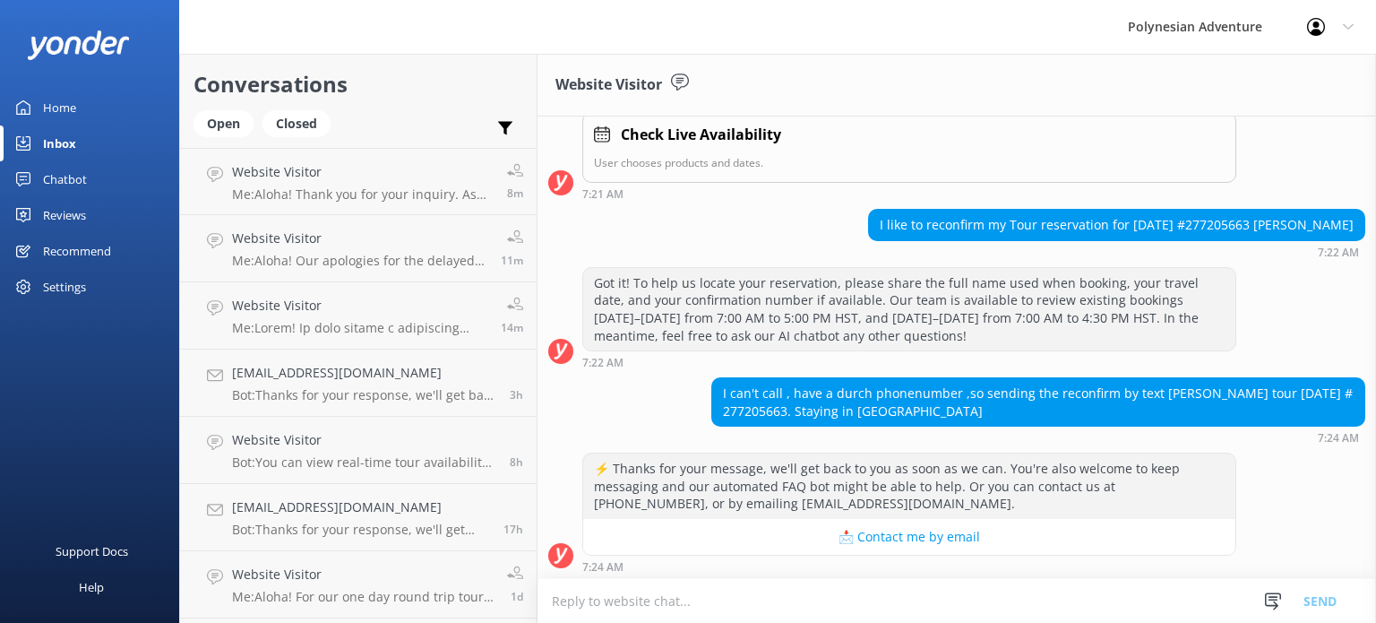
click at [1197, 31] on div "Polynesian Adventure" at bounding box center [1194, 27] width 179 height 54
click at [1330, 24] on div at bounding box center [1321, 27] width 29 height 18
click at [1294, 114] on link "Logout" at bounding box center [1287, 121] width 179 height 45
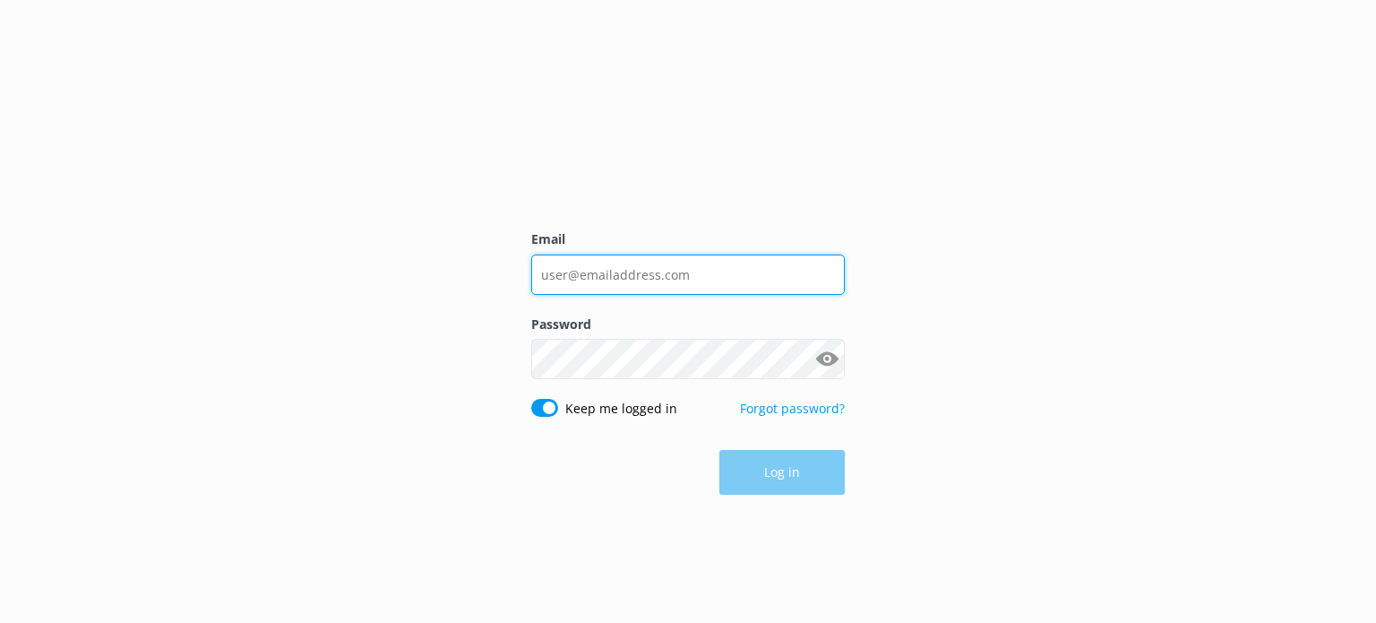
type input "[EMAIL_ADDRESS][DOMAIN_NAME]"
